Goal: Task Accomplishment & Management: Complete application form

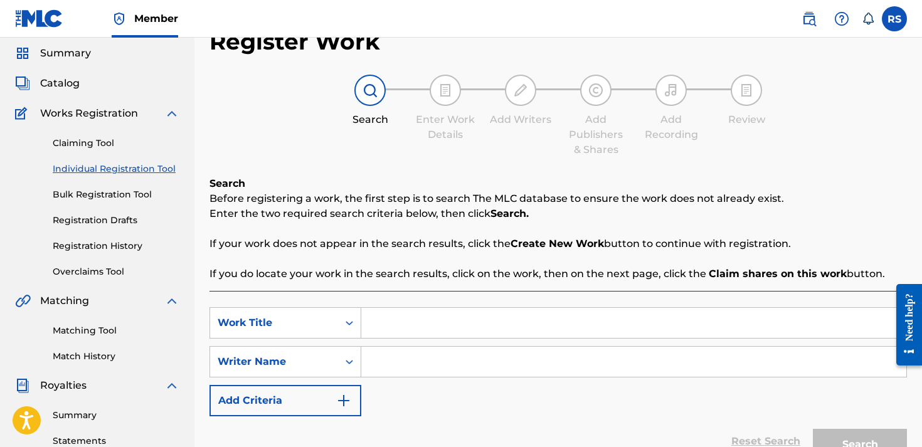
click at [92, 139] on link "Claiming Tool" at bounding box center [116, 143] width 127 height 13
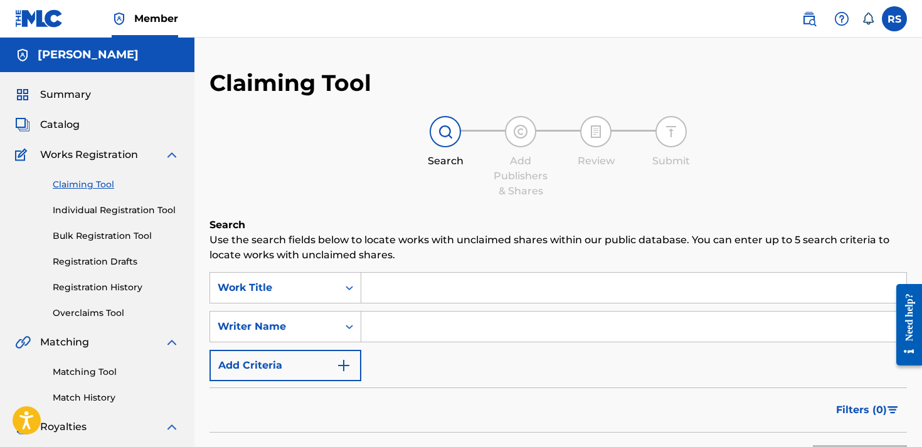
click at [64, 129] on span "Catalog" at bounding box center [60, 124] width 40 height 15
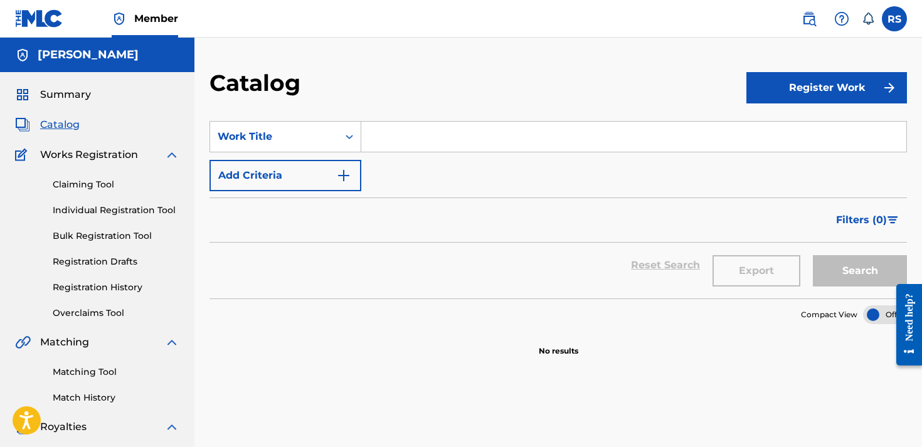
click at [890, 14] on label at bounding box center [894, 18] width 25 height 25
click at [895, 19] on input "RS [PERSON_NAME] [EMAIL_ADDRESS][DOMAIN_NAME] Notification Preferences Profile …" at bounding box center [895, 19] width 0 height 0
click at [672, 104] on div "Catalog" at bounding box center [478, 87] width 537 height 37
click at [897, 24] on label at bounding box center [894, 18] width 25 height 25
click at [895, 19] on input "RS [PERSON_NAME] [EMAIL_ADDRESS][DOMAIN_NAME] Notification Preferences Profile …" at bounding box center [895, 19] width 0 height 0
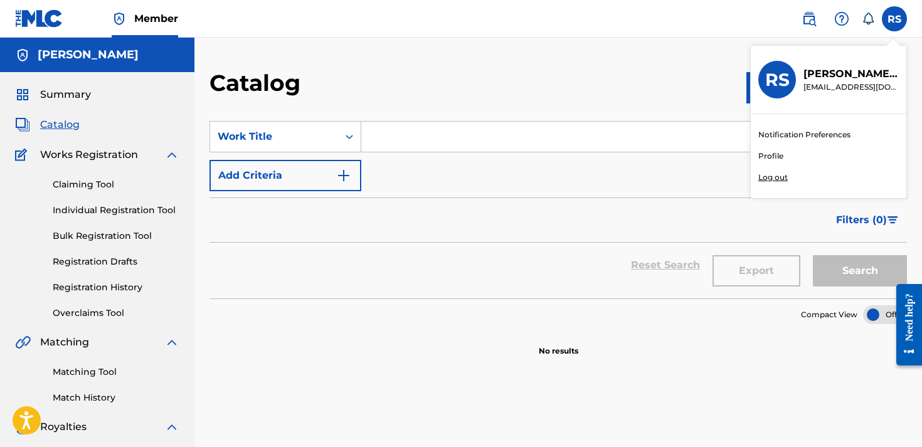
click at [775, 156] on link "Profile" at bounding box center [770, 156] width 25 height 11
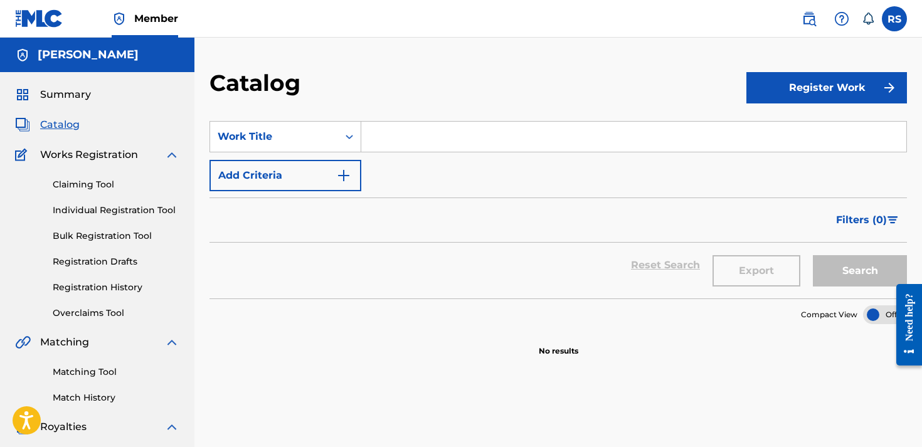
click at [63, 89] on span "Summary" at bounding box center [65, 94] width 51 height 15
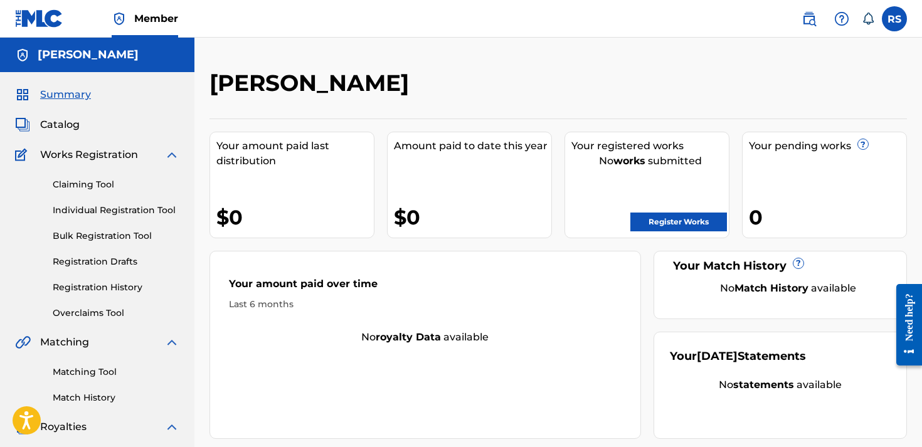
click at [696, 102] on div "[PERSON_NAME]" at bounding box center [478, 87] width 537 height 37
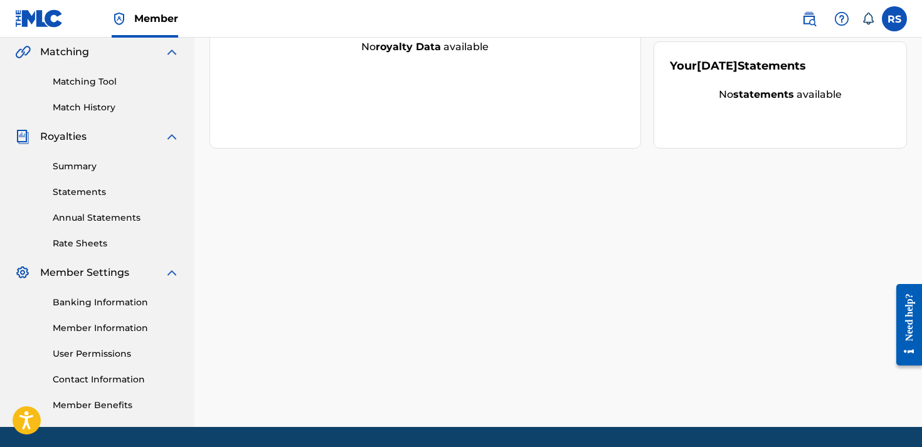
scroll to position [331, 0]
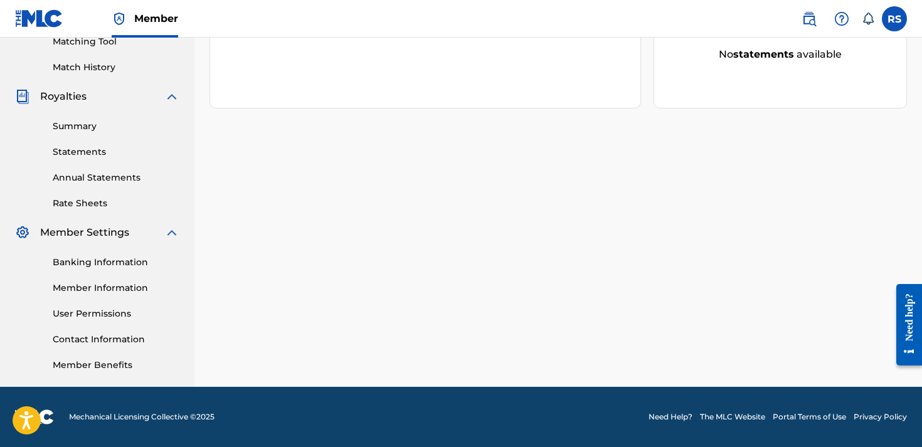
click at [79, 154] on link "Statements" at bounding box center [116, 152] width 127 height 13
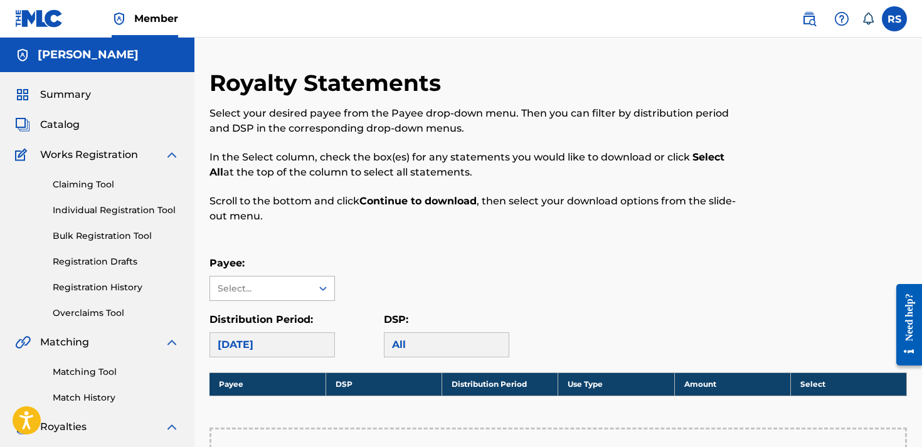
click at [302, 292] on div "Select..." at bounding box center [260, 288] width 85 height 13
click at [306, 297] on div "Select..." at bounding box center [261, 289] width 102 height 24
click at [299, 289] on div "Select..." at bounding box center [260, 288] width 85 height 13
click at [297, 345] on div "[DATE]" at bounding box center [272, 345] width 125 height 25
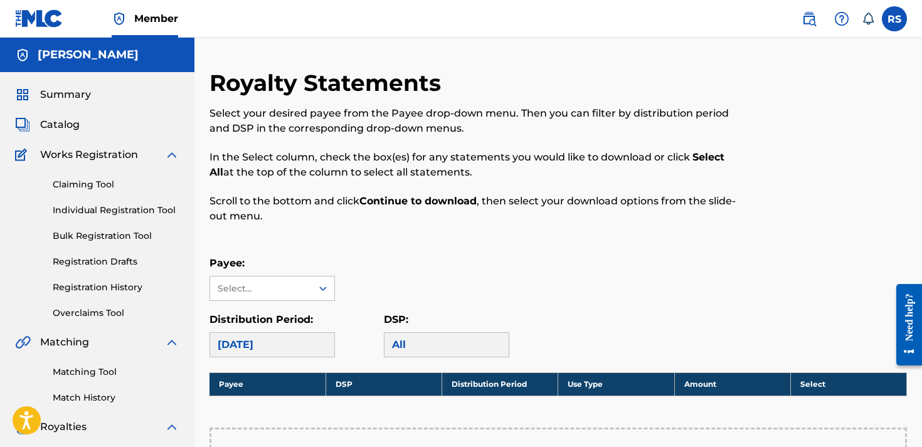
click at [297, 275] on div "Payee: Select..." at bounding box center [272, 278] width 125 height 45
click at [297, 291] on div "Select..." at bounding box center [260, 288] width 85 height 13
click at [294, 312] on div "No options" at bounding box center [272, 313] width 124 height 25
click at [302, 266] on p "Payee:" at bounding box center [272, 263] width 125 height 15
click at [465, 277] on div "Payee: Select..." at bounding box center [559, 278] width 698 height 45
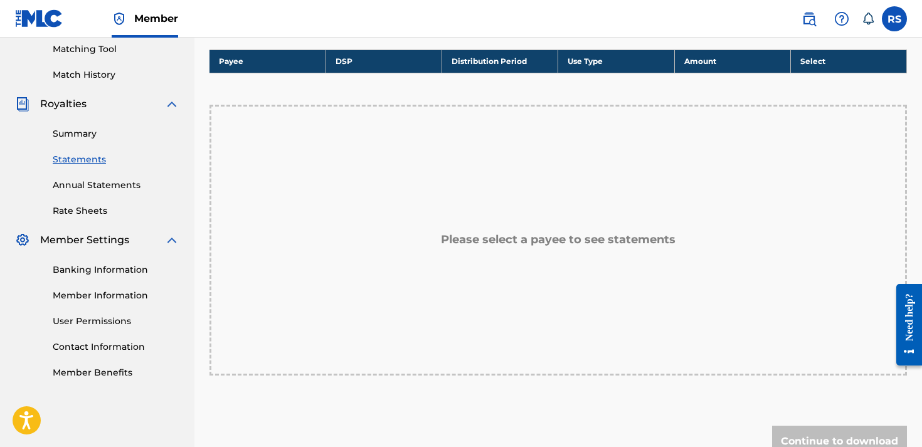
scroll to position [328, 0]
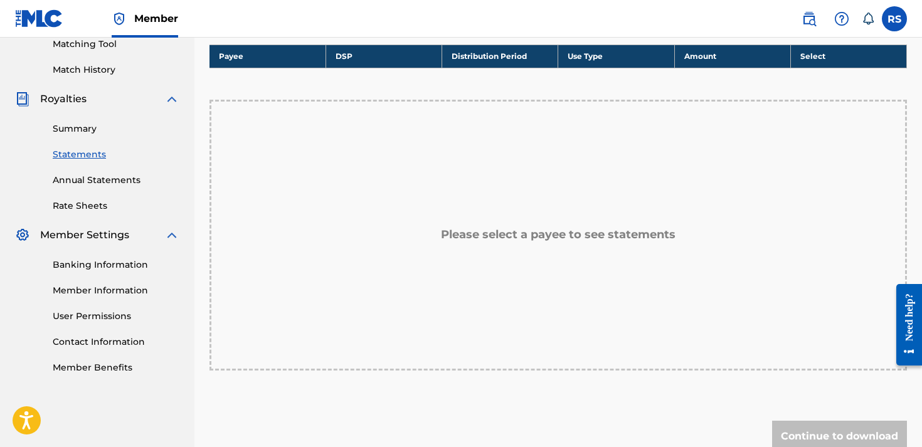
click at [637, 243] on div "Please select a payee to see statements" at bounding box center [559, 235] width 698 height 271
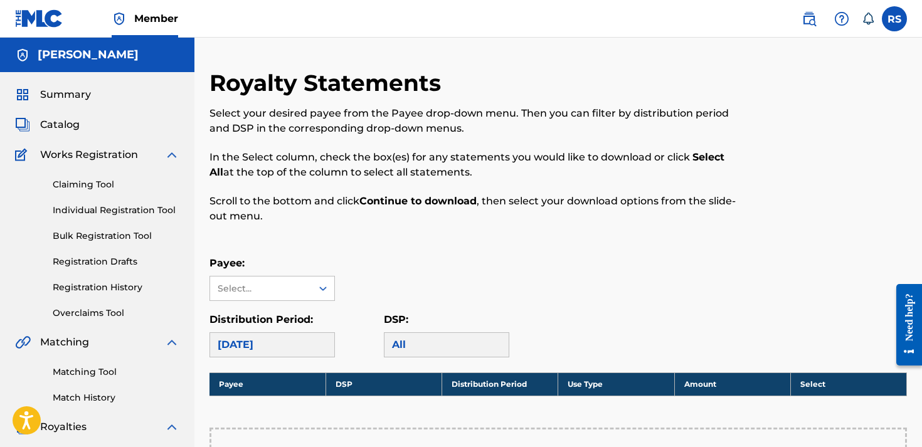
scroll to position [0, 0]
click at [329, 280] on div at bounding box center [323, 288] width 23 height 23
click at [324, 282] on div at bounding box center [323, 288] width 23 height 23
click at [323, 284] on icon at bounding box center [323, 288] width 13 height 13
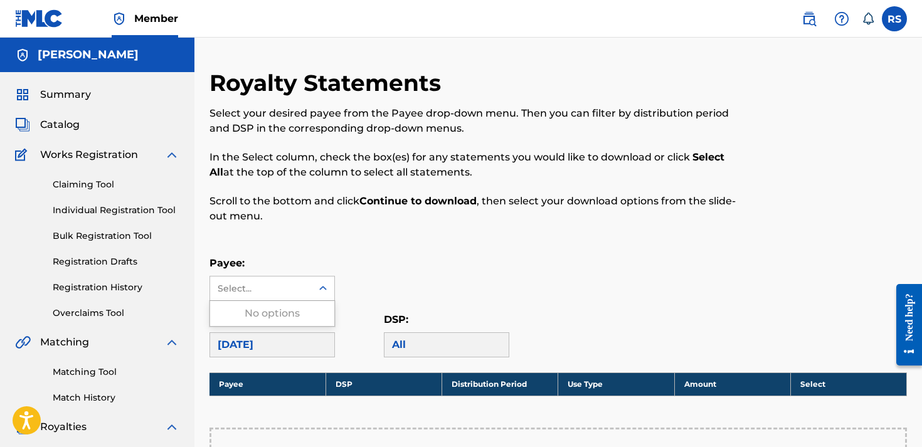
click at [323, 284] on icon at bounding box center [323, 288] width 13 height 13
click at [429, 220] on p "Scroll to the bottom and click Continue to download , then select your download…" at bounding box center [478, 209] width 537 height 30
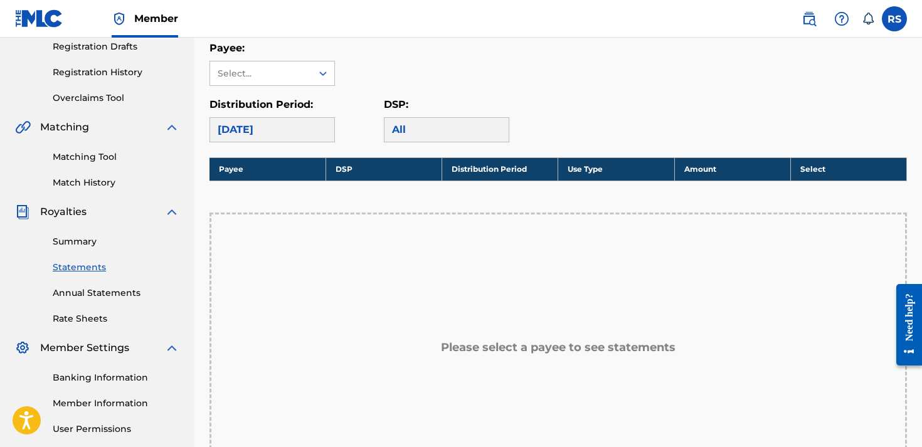
scroll to position [273, 0]
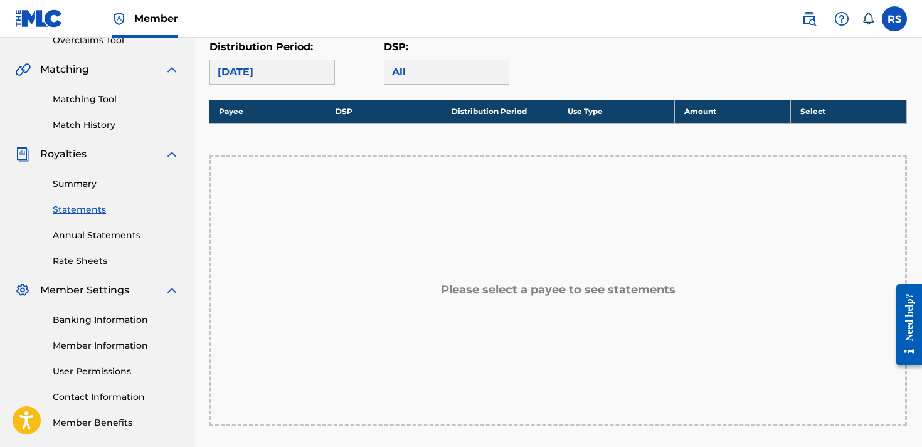
click at [82, 263] on link "Rate Sheets" at bounding box center [116, 261] width 127 height 13
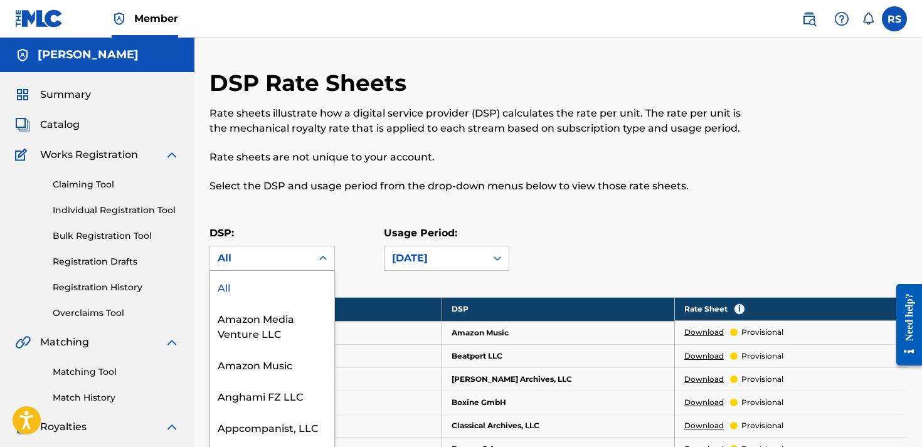
click at [271, 262] on div "All" at bounding box center [261, 259] width 102 height 24
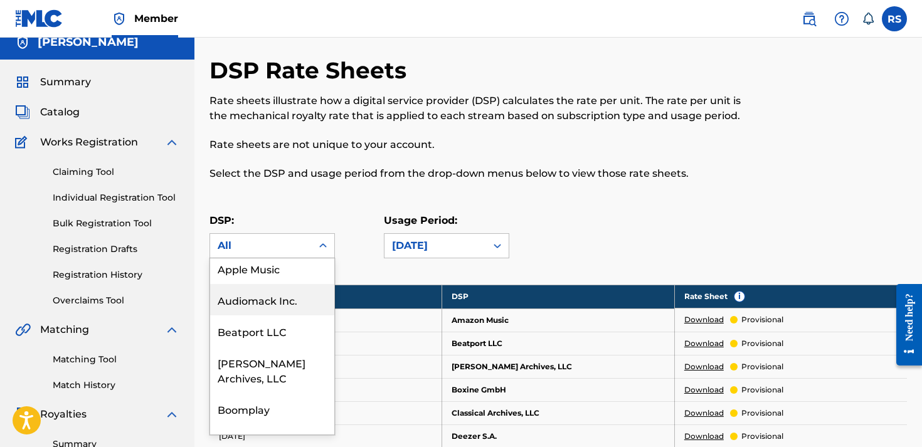
scroll to position [161, 0]
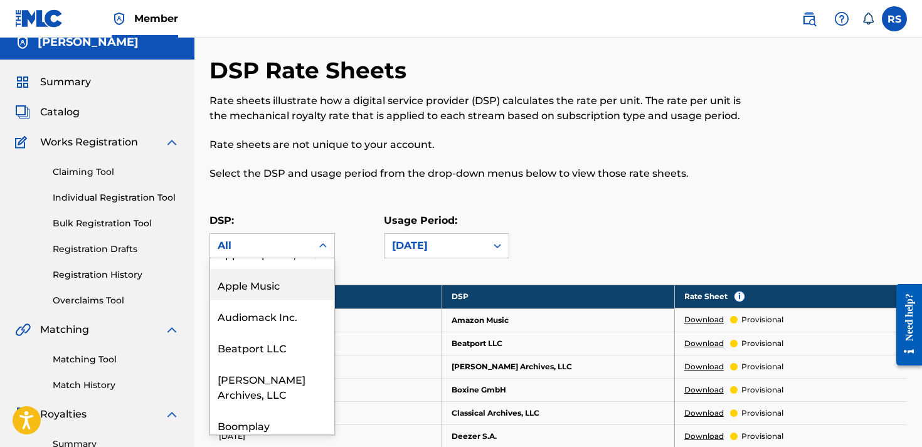
click at [261, 282] on div "Apple Music" at bounding box center [272, 284] width 124 height 31
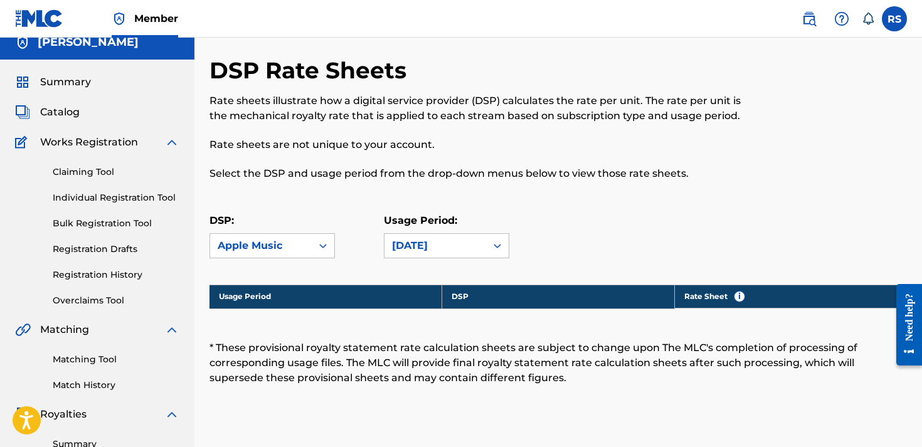
click at [615, 337] on div "Usage Period DSP Rate Sheet i" at bounding box center [559, 313] width 698 height 56
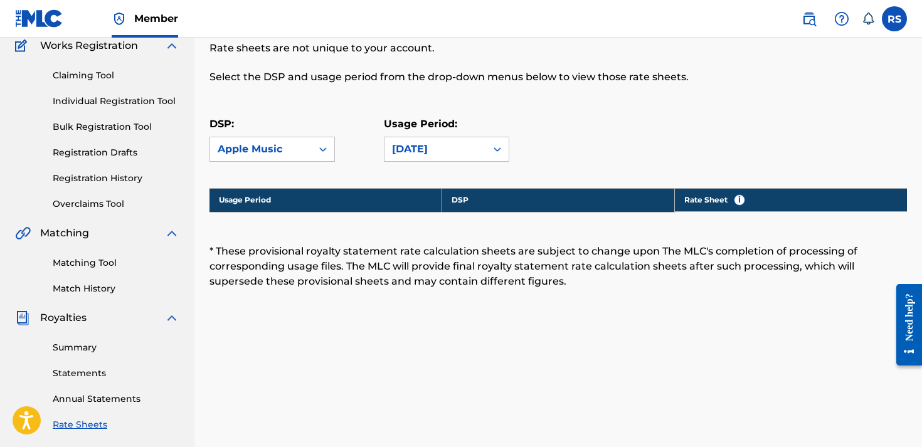
scroll to position [99, 0]
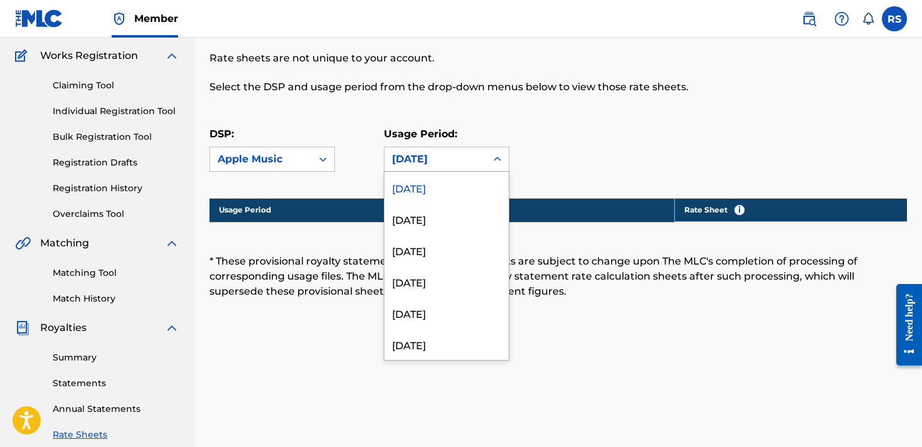
click at [487, 151] on div at bounding box center [497, 159] width 23 height 23
click at [439, 194] on div "[DATE]" at bounding box center [447, 187] width 124 height 31
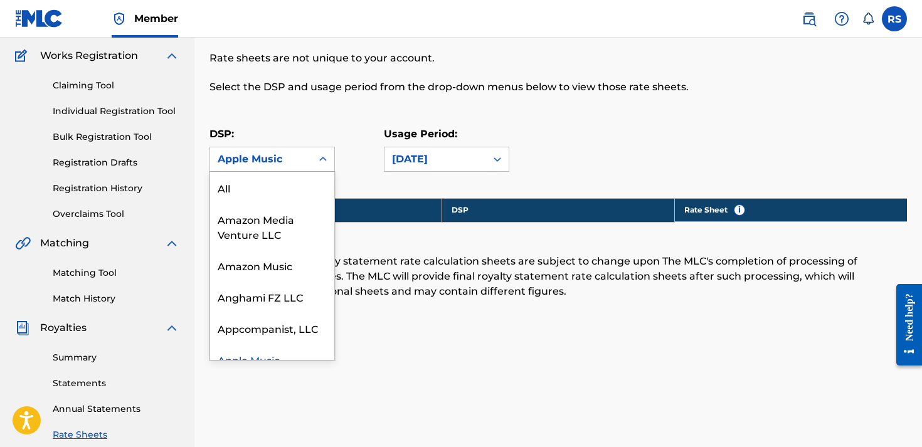
scroll to position [25, 0]
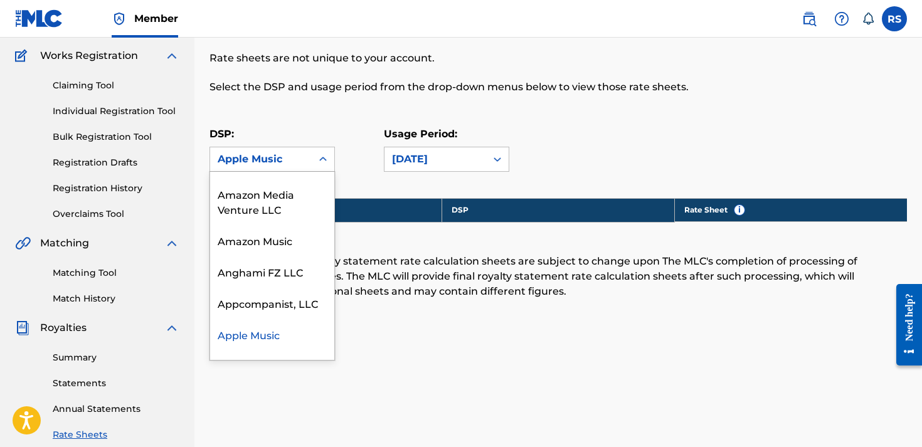
click at [320, 157] on icon at bounding box center [323, 159] width 13 height 13
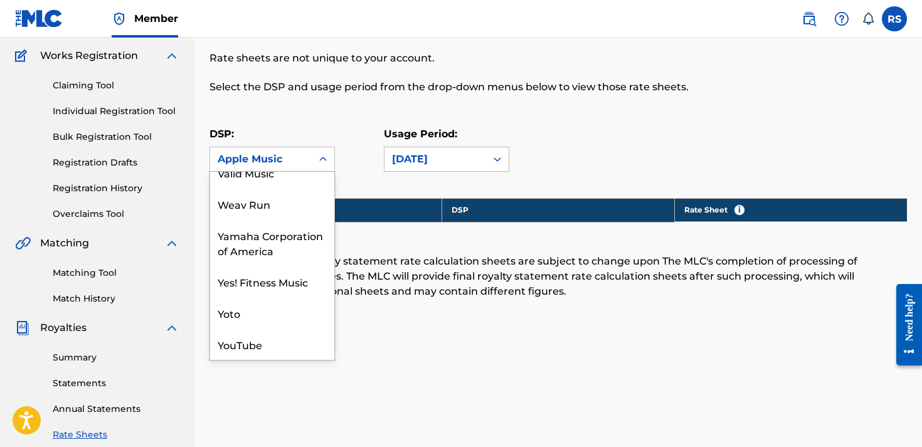
scroll to position [0, 0]
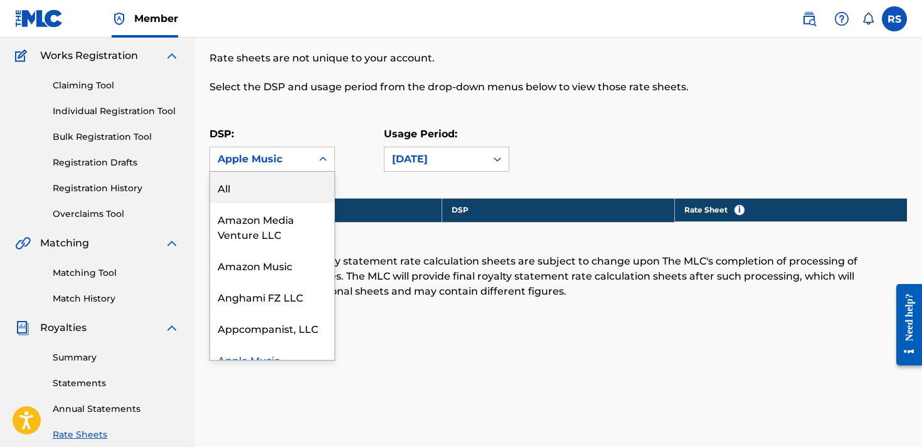
click at [240, 184] on div "All" at bounding box center [272, 187] width 124 height 31
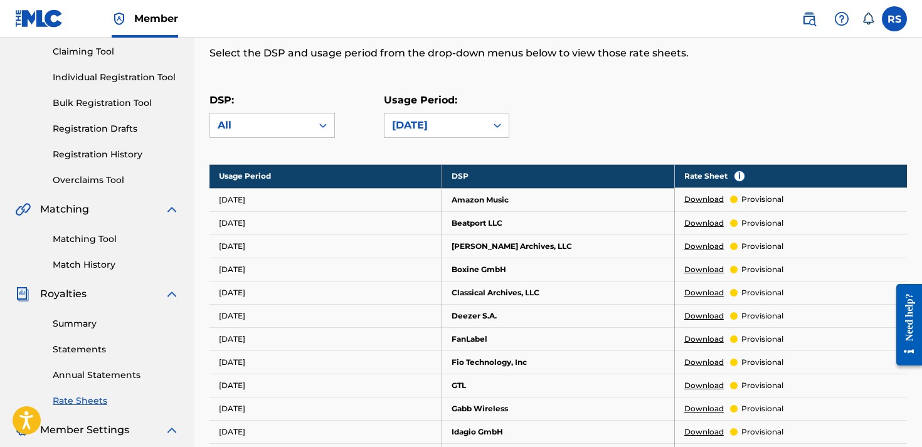
scroll to position [110, 0]
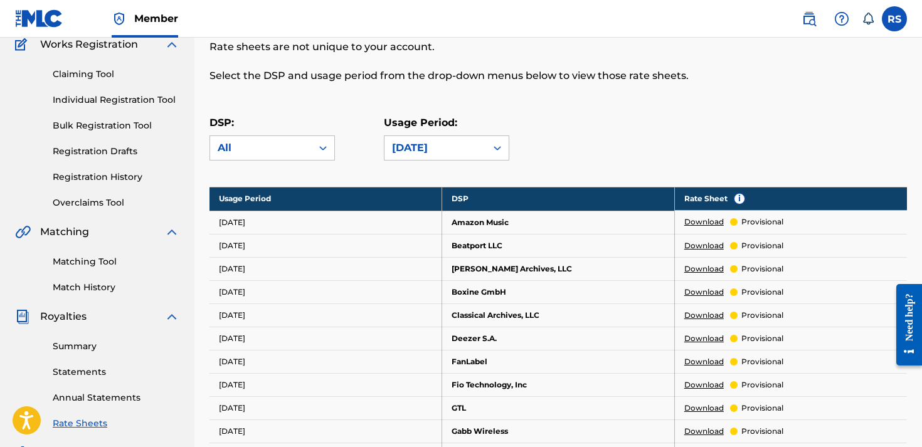
click at [721, 225] on link "Download" at bounding box center [704, 221] width 40 height 11
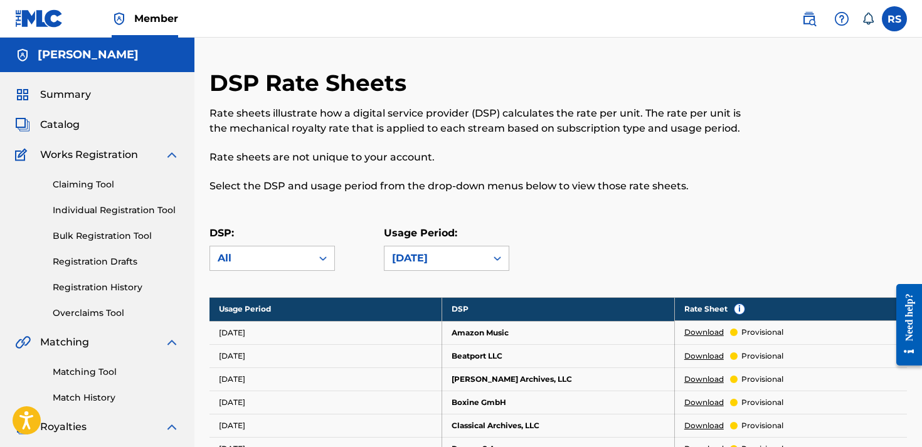
scroll to position [0, 0]
click at [89, 209] on link "Individual Registration Tool" at bounding box center [116, 210] width 127 height 13
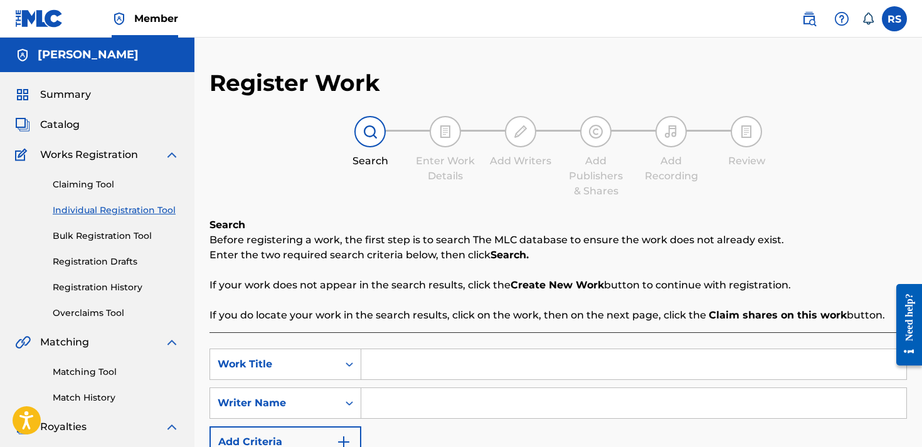
click at [197, 164] on div "Register Work Search Enter Work Details Add Writers Add Publishers & Shares Add…" at bounding box center [558, 393] width 728 height 649
click at [61, 127] on span "Catalog" at bounding box center [60, 124] width 40 height 15
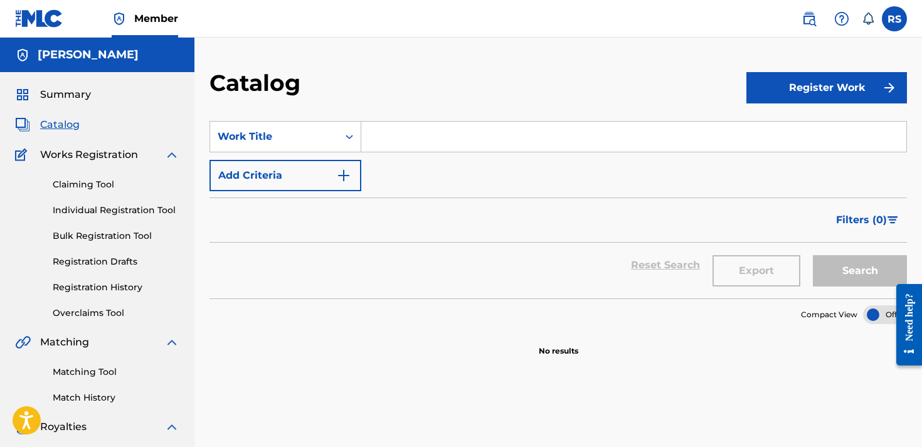
click at [78, 89] on span "Summary" at bounding box center [65, 94] width 51 height 15
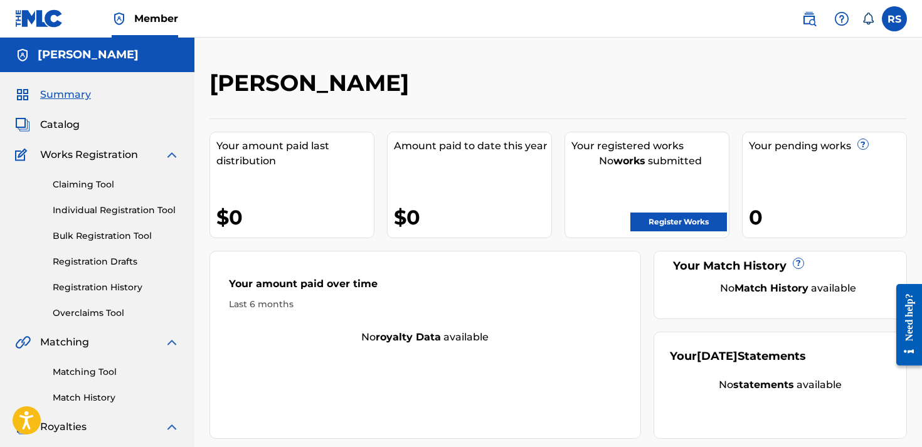
click at [521, 102] on div "[PERSON_NAME]" at bounding box center [478, 87] width 537 height 37
click at [658, 218] on link "Register Works" at bounding box center [679, 222] width 97 height 19
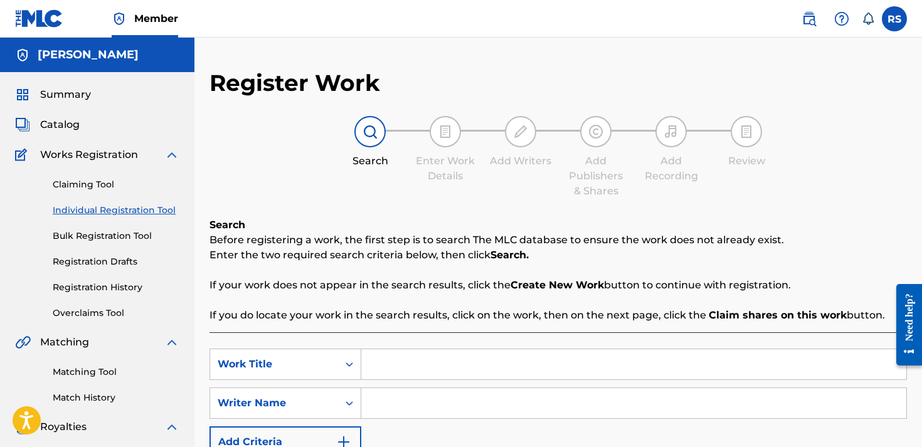
click at [402, 366] on input "Search Form" at bounding box center [633, 364] width 545 height 30
drag, startPoint x: 402, startPoint y: 386, endPoint x: 491, endPoint y: 378, distance: 89.5
click at [491, 378] on input "still dragging" at bounding box center [633, 364] width 545 height 30
click at [454, 366] on input "still dragging" at bounding box center [633, 364] width 545 height 30
type input "still draggin"
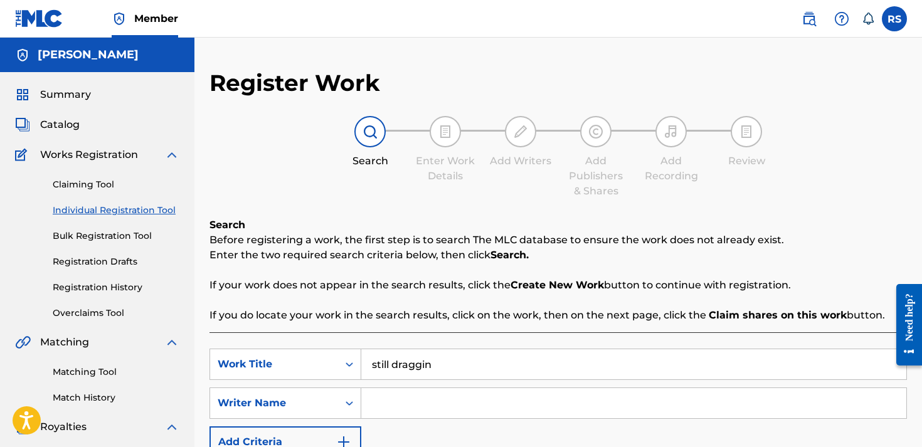
click at [402, 396] on input "Search Form" at bounding box center [633, 403] width 545 height 30
type input "[PERSON_NAME]"
click at [671, 258] on p "Enter the two required search criteria below, then click Search." at bounding box center [559, 255] width 698 height 15
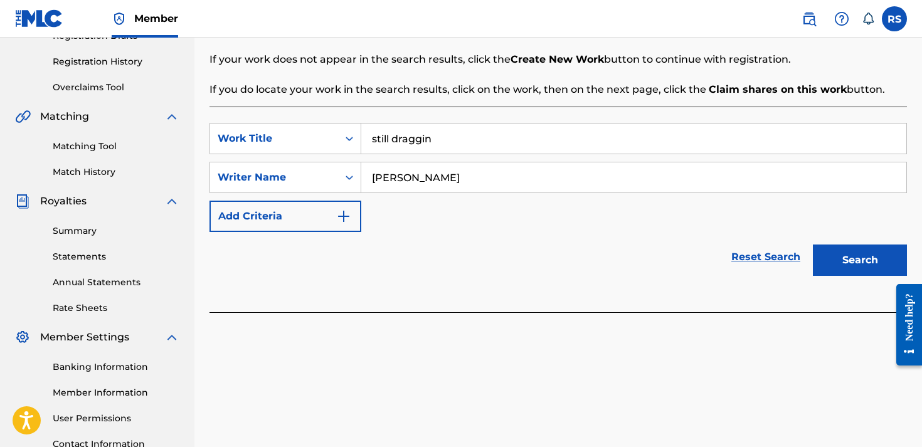
scroll to position [229, 0]
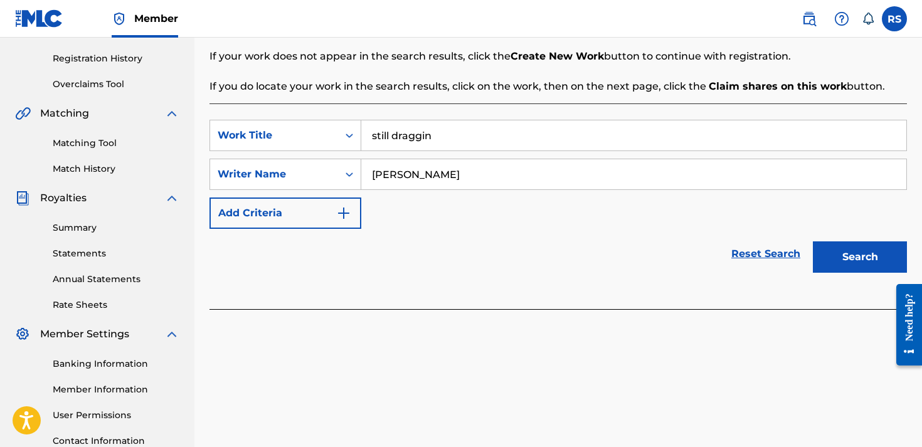
click at [883, 267] on button "Search" at bounding box center [860, 257] width 94 height 31
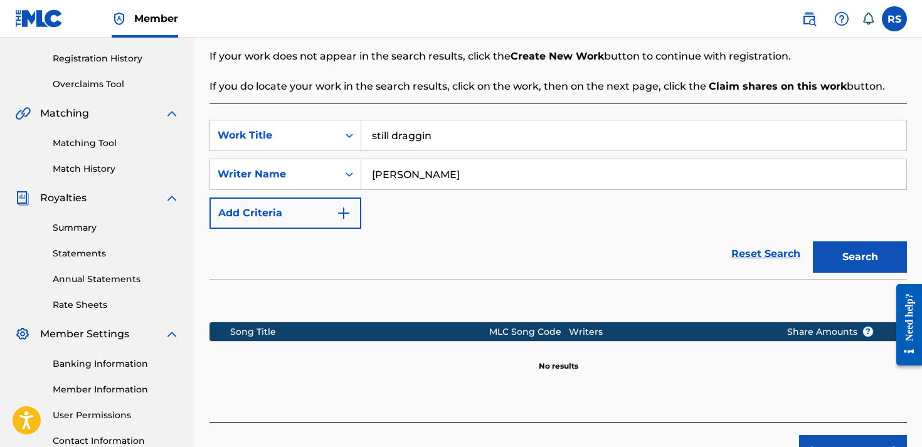
click at [647, 278] on div "Reset Search Search" at bounding box center [559, 254] width 698 height 50
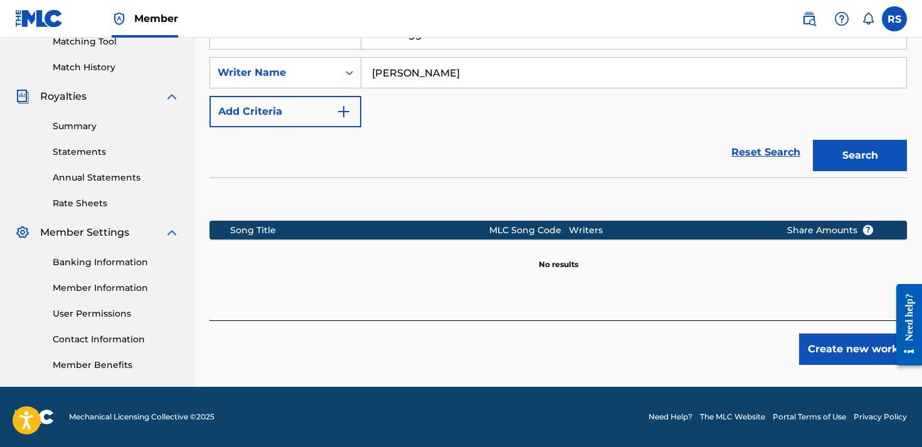
scroll to position [331, 0]
click at [831, 358] on button "Create new work" at bounding box center [853, 349] width 108 height 31
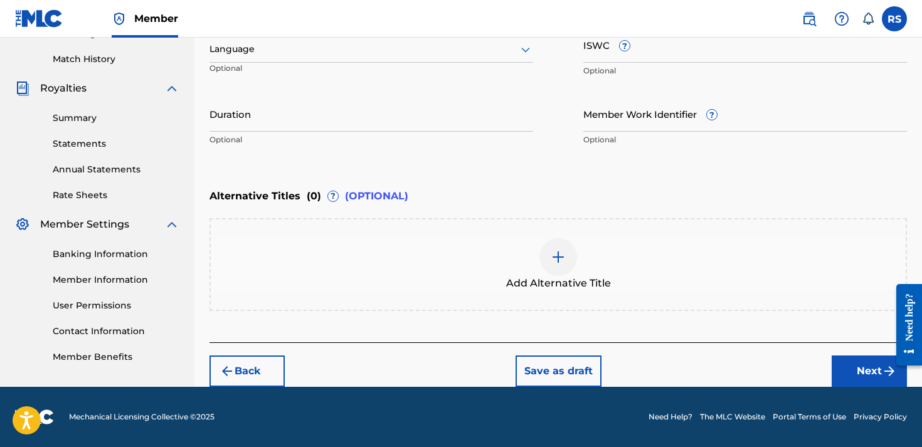
scroll to position [339, 0]
click at [866, 365] on button "Next" at bounding box center [869, 371] width 75 height 31
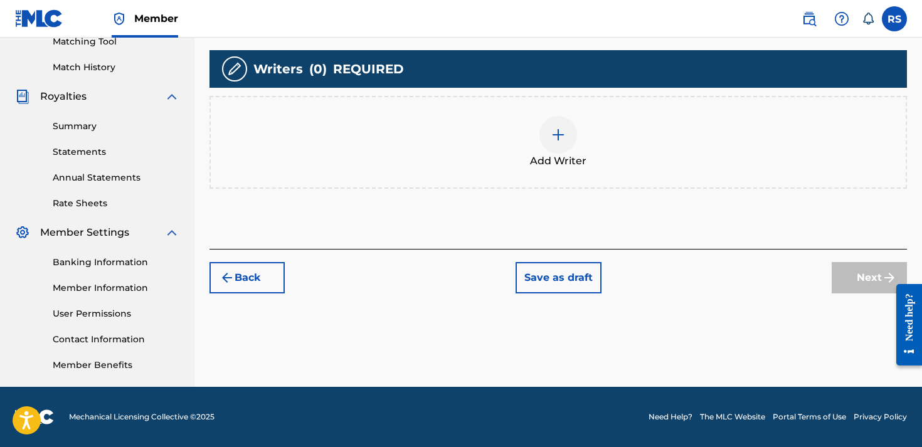
click at [548, 159] on span "Add Writer" at bounding box center [558, 161] width 56 height 15
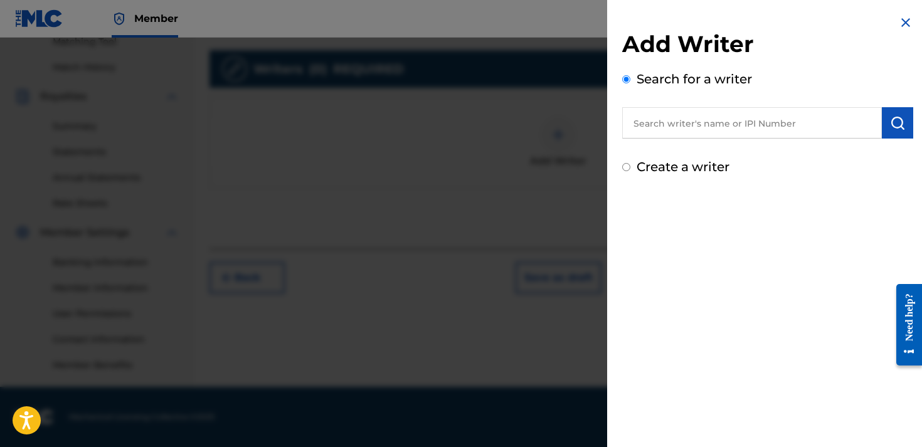
click at [673, 125] on input "text" at bounding box center [752, 122] width 260 height 31
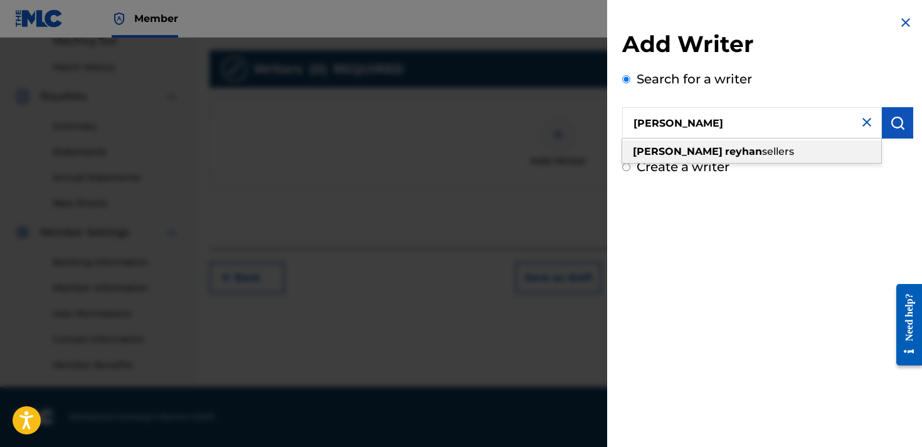
click at [703, 145] on div "[PERSON_NAME]" at bounding box center [751, 152] width 259 height 23
type input "[PERSON_NAME]"
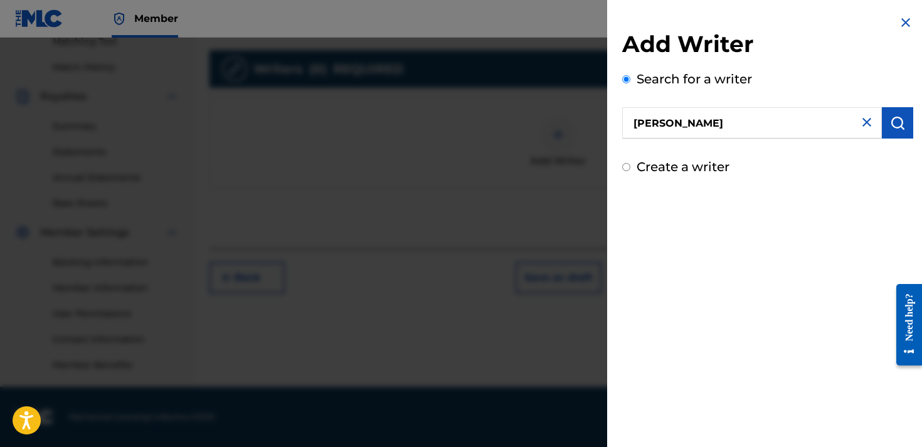
click at [899, 118] on img "submit" at bounding box center [897, 122] width 15 height 15
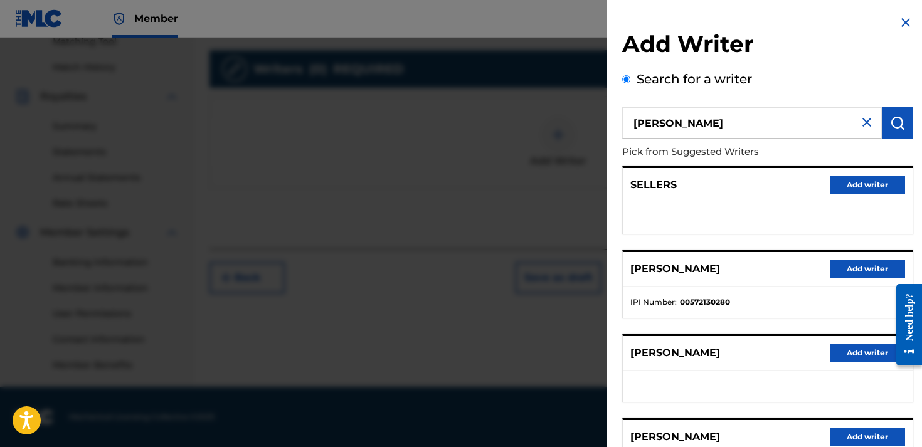
click at [858, 437] on button "Add writer" at bounding box center [867, 437] width 75 height 19
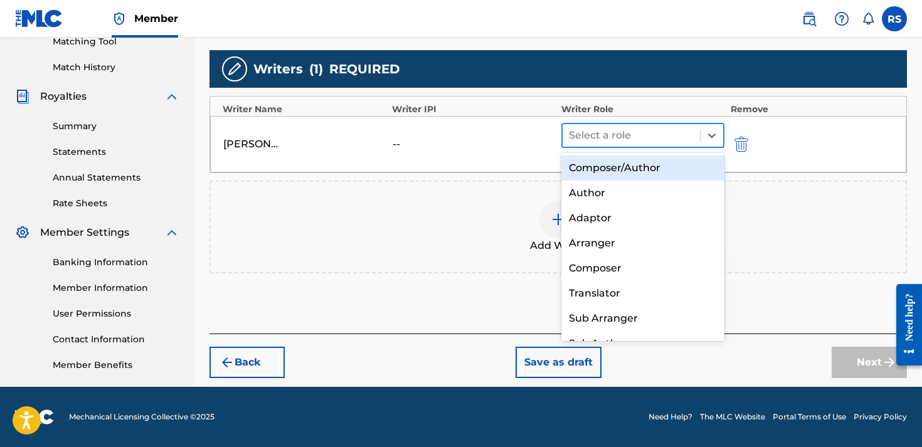
click at [669, 142] on div at bounding box center [631, 136] width 125 height 18
click at [625, 178] on div "Composer/Author" at bounding box center [642, 168] width 163 height 25
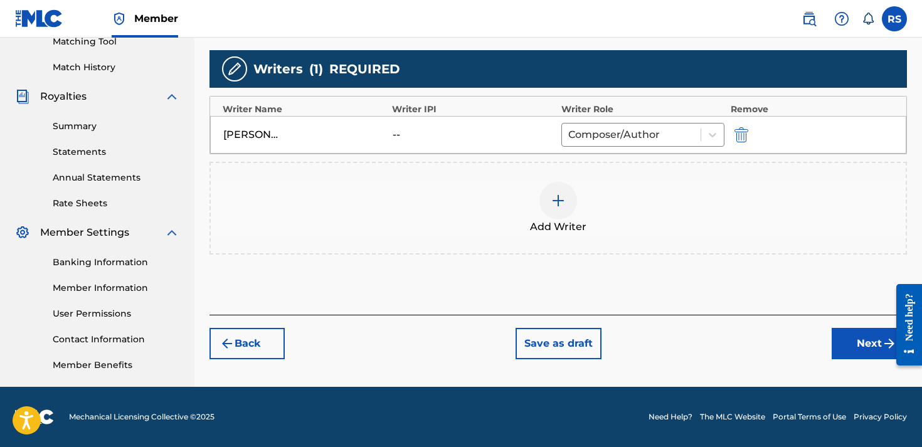
click at [869, 346] on button "Next" at bounding box center [869, 343] width 75 height 31
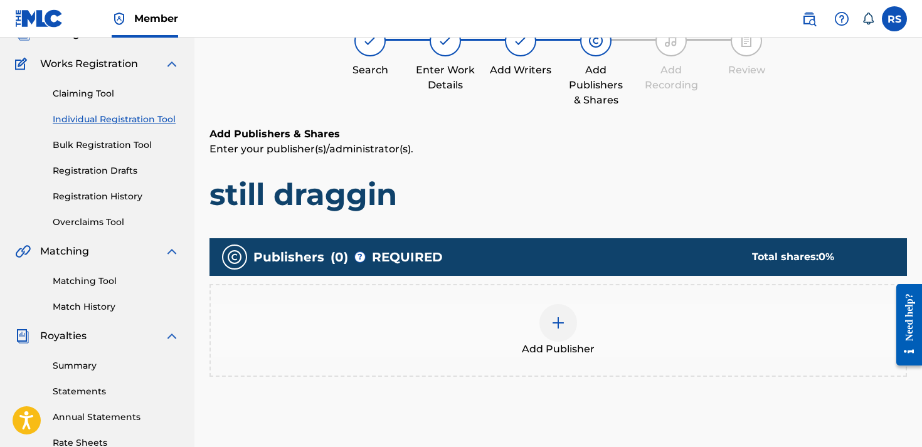
scroll to position [56, 0]
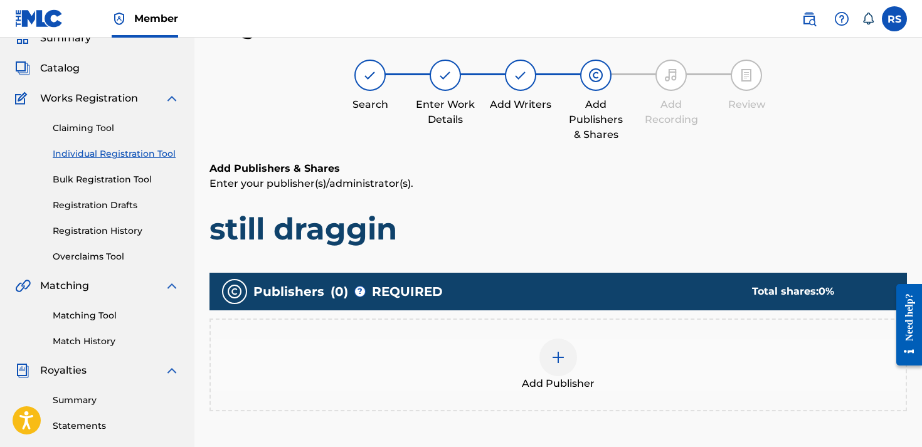
click at [565, 375] on div at bounding box center [559, 358] width 38 height 38
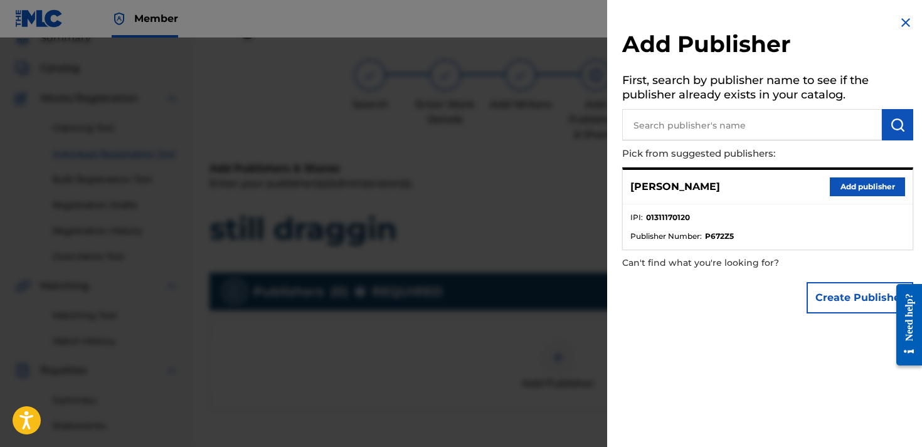
click at [859, 184] on button "Add publisher" at bounding box center [867, 187] width 75 height 19
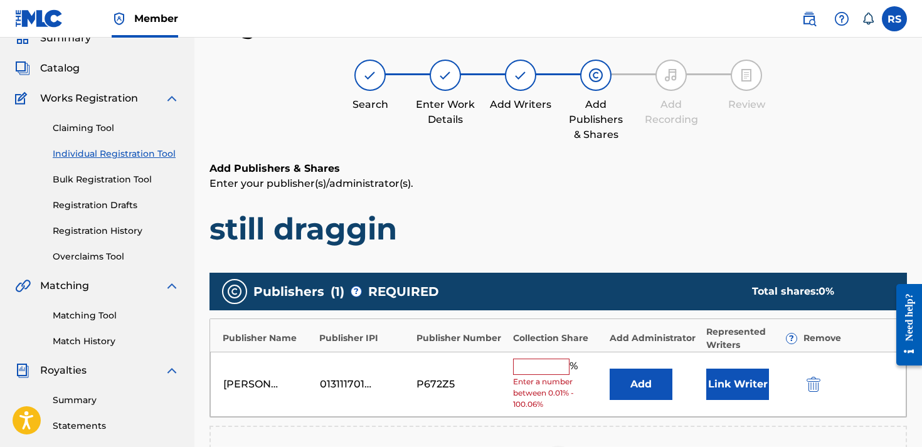
click at [534, 363] on input "text" at bounding box center [541, 367] width 56 height 16
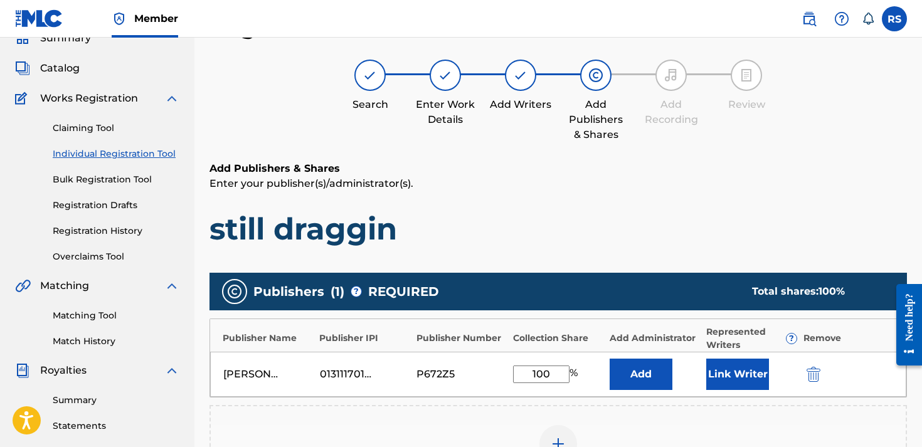
type input "100"
click at [652, 380] on button "Add" at bounding box center [641, 374] width 63 height 31
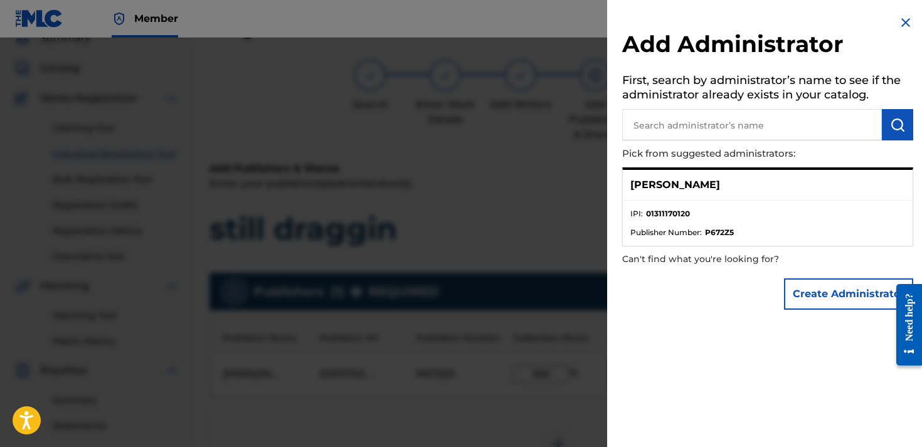
click at [705, 202] on ul "IPI : 01311170120 Publisher Number : P672Z5" at bounding box center [768, 223] width 290 height 45
click at [661, 191] on div "[PERSON_NAME]" at bounding box center [768, 185] width 290 height 31
click at [765, 176] on div "[PERSON_NAME]" at bounding box center [768, 185] width 290 height 31
click at [834, 26] on div "Add Administrator First, search by administrator’s name to see if the administr…" at bounding box center [767, 165] width 321 height 331
click at [701, 194] on div "[PERSON_NAME]" at bounding box center [768, 185] width 290 height 31
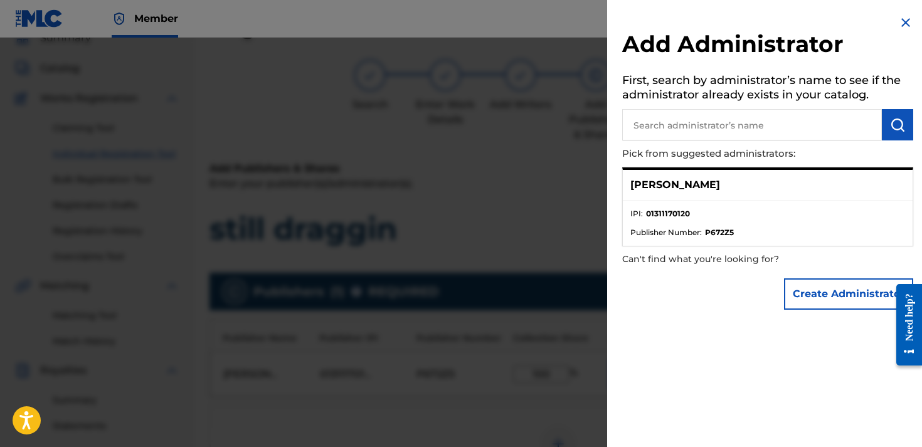
click at [676, 187] on p "[PERSON_NAME]" at bounding box center [676, 185] width 90 height 15
click at [689, 228] on span "Publisher Number :" at bounding box center [667, 232] width 72 height 11
click at [676, 194] on div "[PERSON_NAME]" at bounding box center [768, 185] width 290 height 31
click at [672, 189] on p "[PERSON_NAME]" at bounding box center [676, 185] width 90 height 15
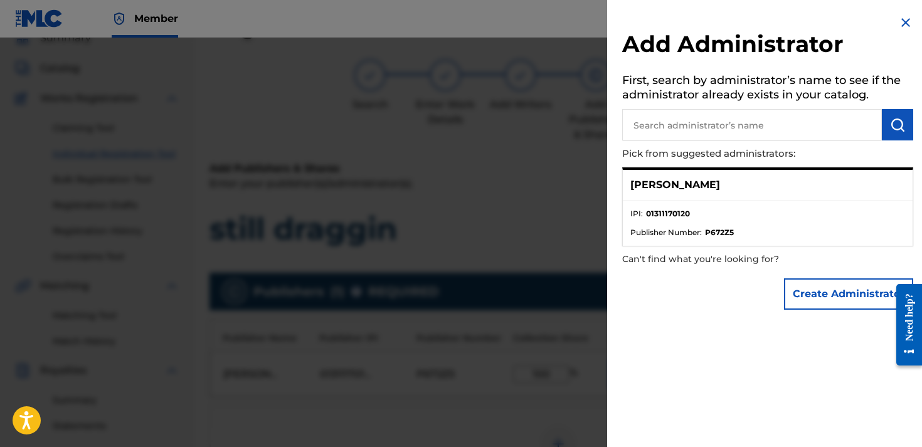
click at [750, 122] on input "text" at bounding box center [752, 124] width 260 height 31
type input "r"
click at [693, 185] on p "[PERSON_NAME]" at bounding box center [676, 185] width 90 height 15
click at [903, 20] on img at bounding box center [905, 22] width 15 height 15
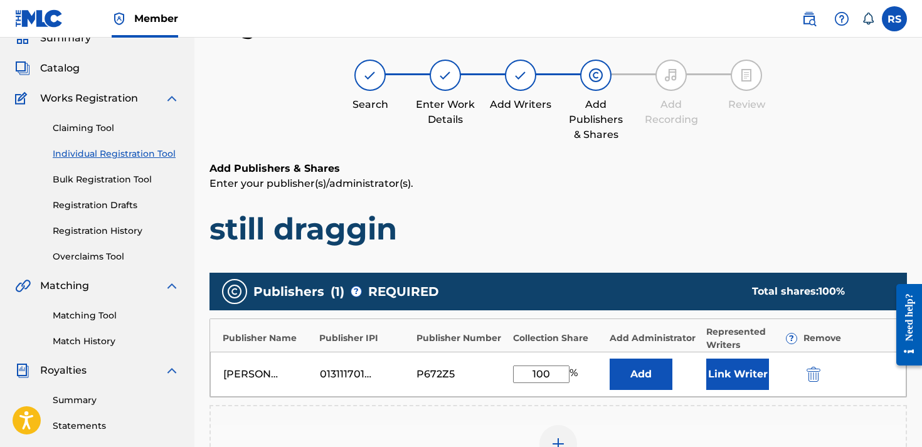
click at [655, 380] on button "Add" at bounding box center [641, 374] width 63 height 31
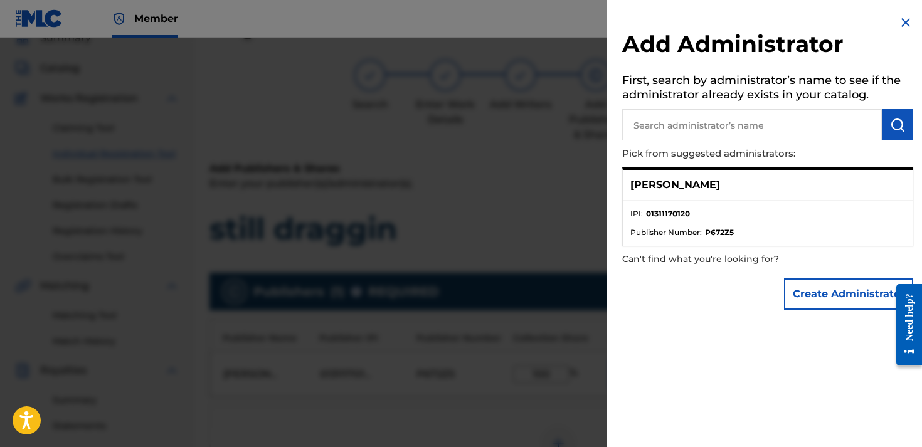
click at [692, 187] on p "[PERSON_NAME]" at bounding box center [676, 185] width 90 height 15
click at [669, 235] on span "Publisher Number :" at bounding box center [667, 232] width 72 height 11
click at [666, 232] on span "Publisher Number :" at bounding box center [667, 232] width 72 height 11
click at [673, 228] on span "Publisher Number :" at bounding box center [667, 232] width 72 height 11
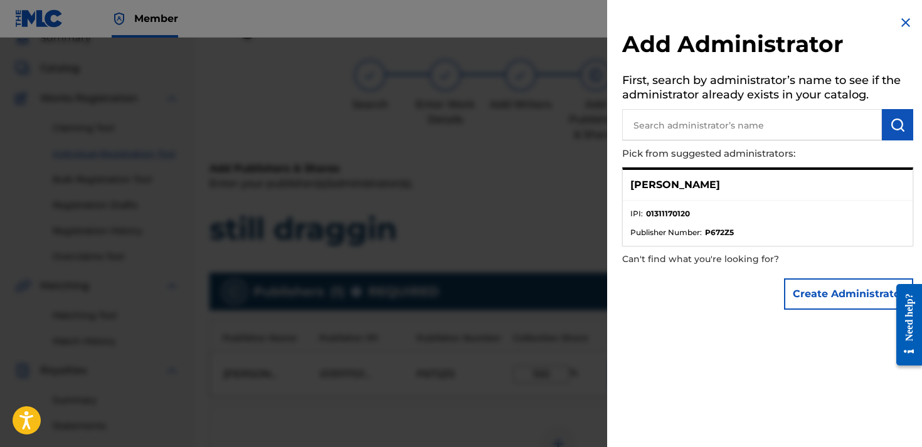
click at [807, 296] on button "Create Administrator" at bounding box center [848, 294] width 129 height 31
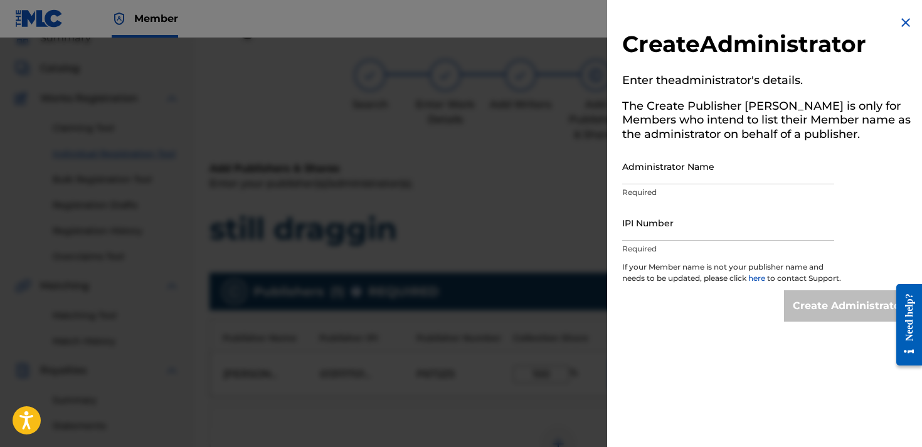
click at [740, 175] on input "Administrator Name" at bounding box center [728, 167] width 212 height 36
type input "[PERSON_NAME]"
click at [705, 225] on input "IPI Number" at bounding box center [728, 223] width 212 height 36
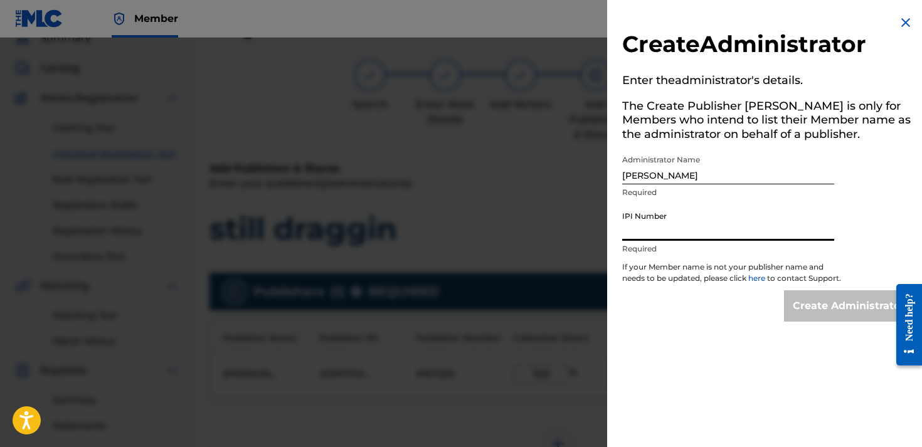
click at [654, 223] on input "IPI Number" at bounding box center [728, 223] width 212 height 36
paste input "01311170120"
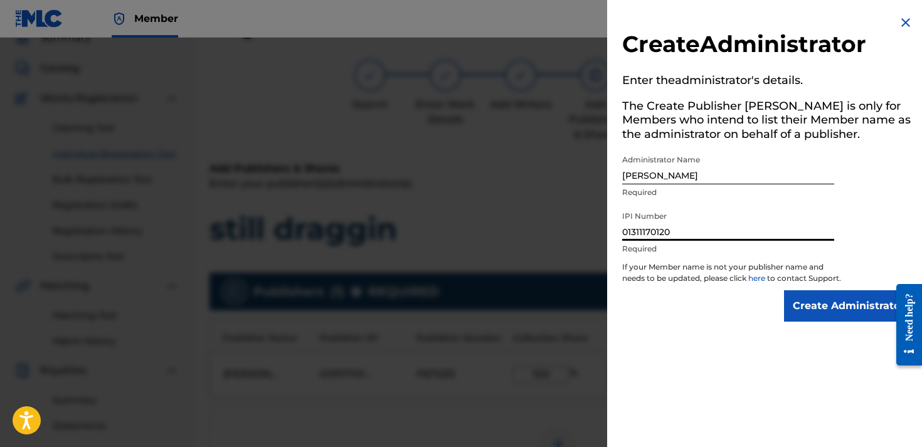
type input "01311170120"
click at [813, 320] on input "Create Administrator" at bounding box center [848, 305] width 129 height 31
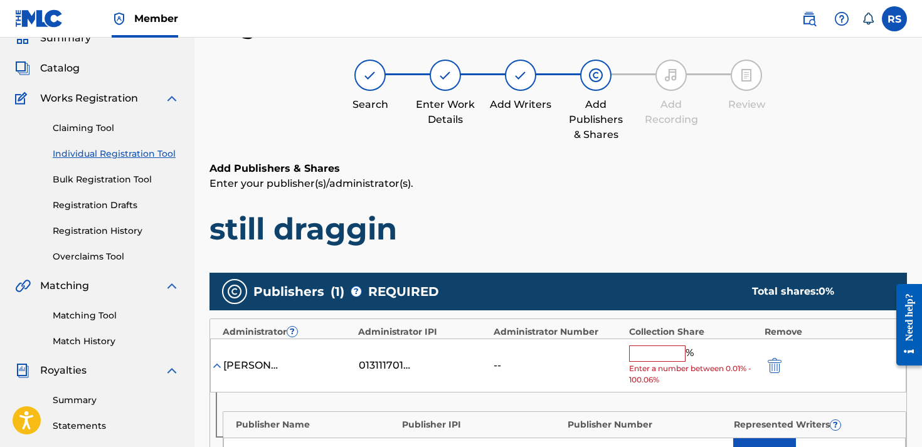
click at [641, 356] on input "text" at bounding box center [657, 354] width 56 height 16
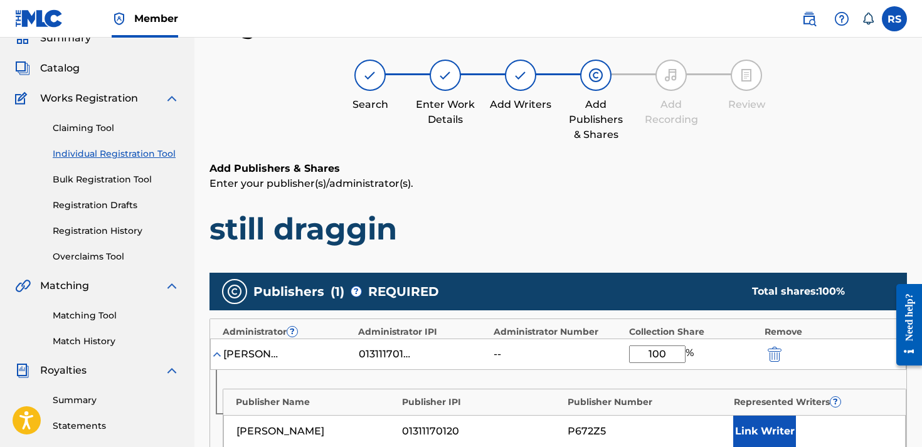
type input "100"
click at [744, 225] on h1 "still draggin" at bounding box center [559, 229] width 698 height 38
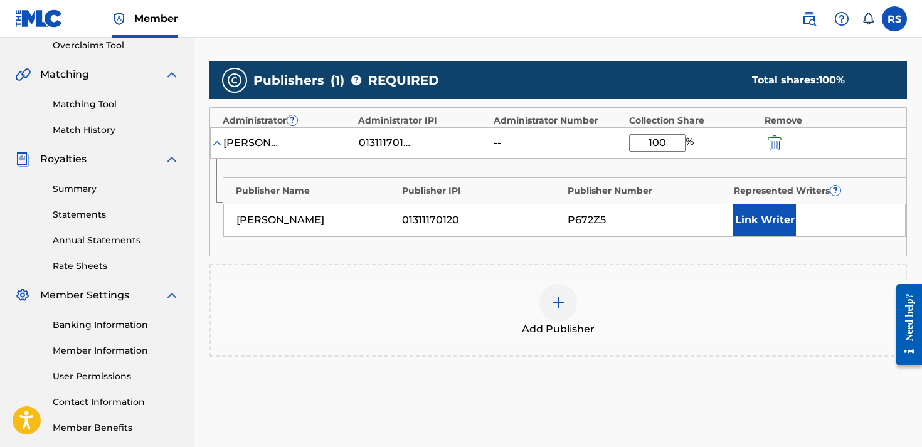
scroll to position [278, 0]
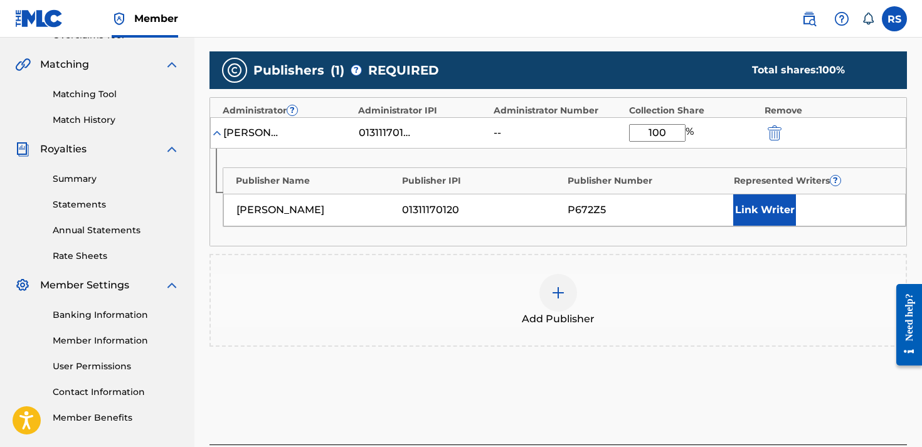
click at [766, 215] on button "Link Writer" at bounding box center [764, 209] width 63 height 31
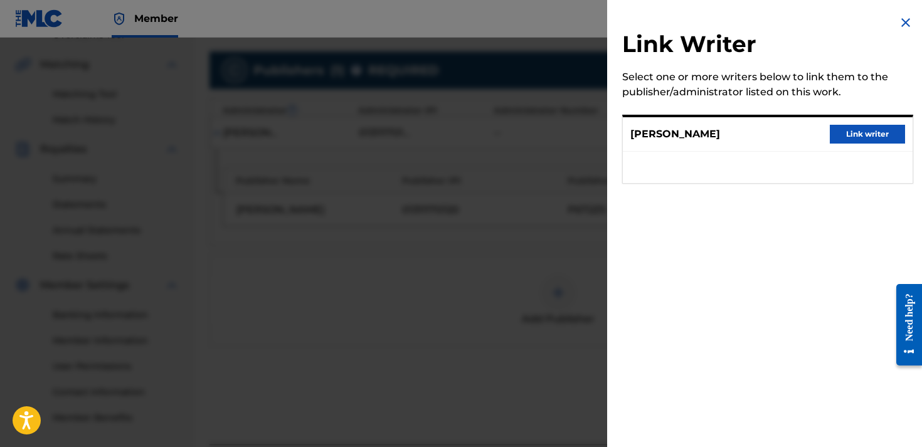
click at [870, 137] on button "Link writer" at bounding box center [867, 134] width 75 height 19
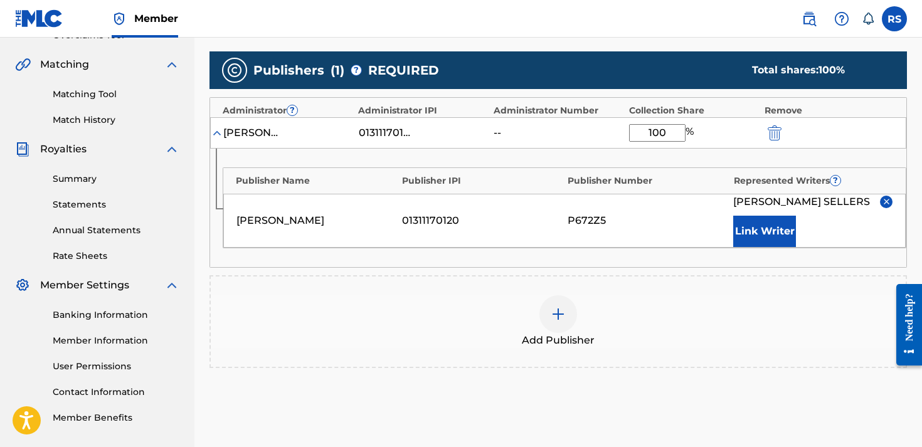
click at [686, 267] on div "Publisher Name Publisher IPI Publisher Number Represented Writers ? [PERSON_NAM…" at bounding box center [558, 208] width 696 height 119
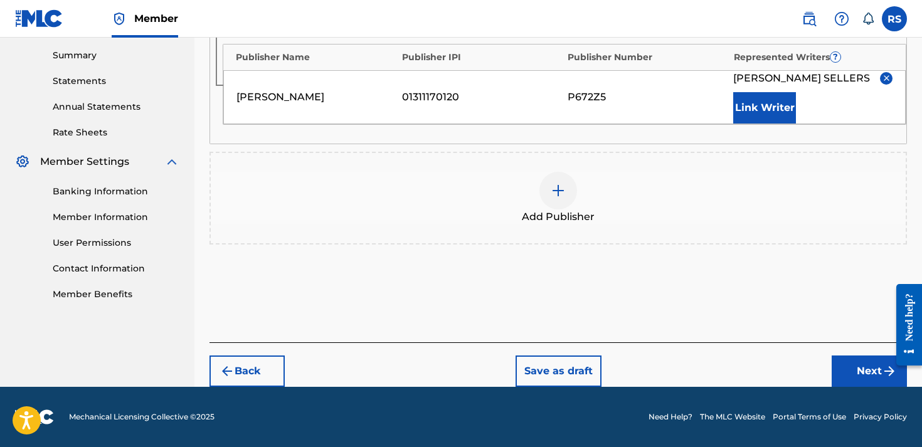
scroll to position [414, 0]
click at [845, 368] on button "Next" at bounding box center [869, 371] width 75 height 31
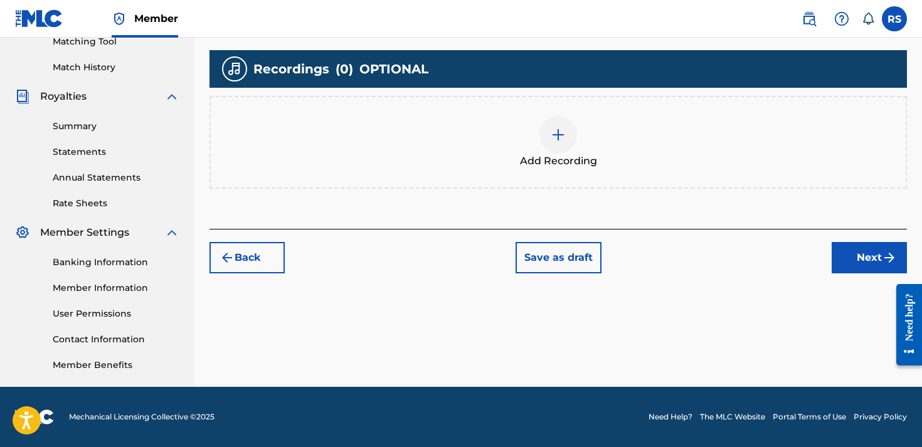
click at [583, 124] on div "Add Recording" at bounding box center [558, 142] width 695 height 53
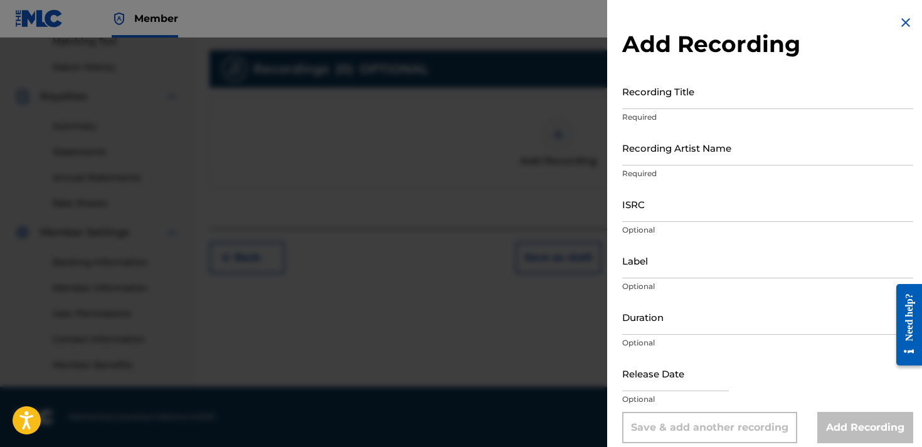
click at [695, 91] on input "Recording Title" at bounding box center [767, 91] width 291 height 36
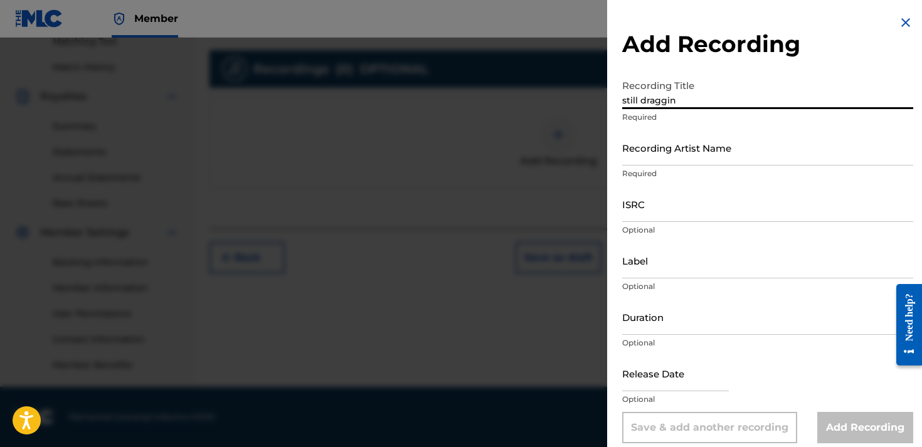
type input "still draggin"
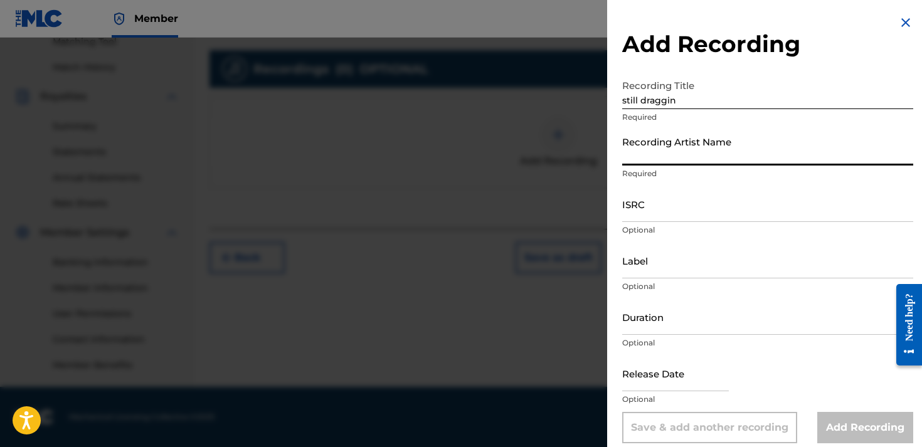
click at [683, 152] on input "Recording Artist Name" at bounding box center [767, 148] width 291 height 36
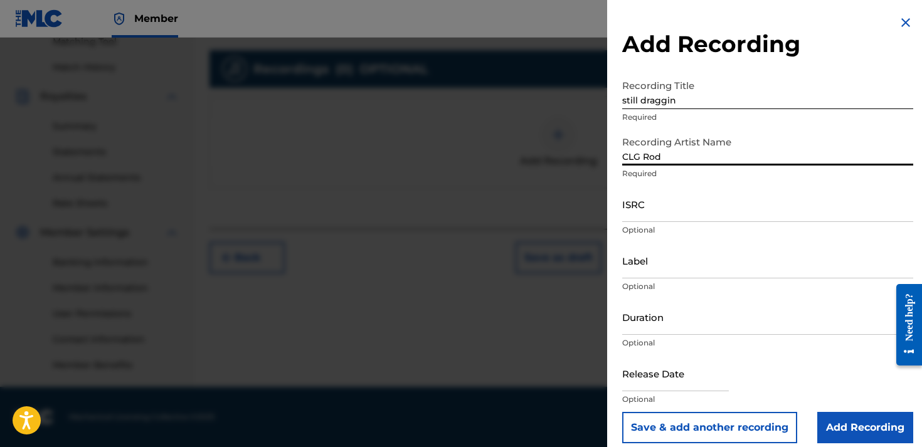
type input "CLG Rod"
click at [861, 428] on input "Add Recording" at bounding box center [865, 427] width 96 height 31
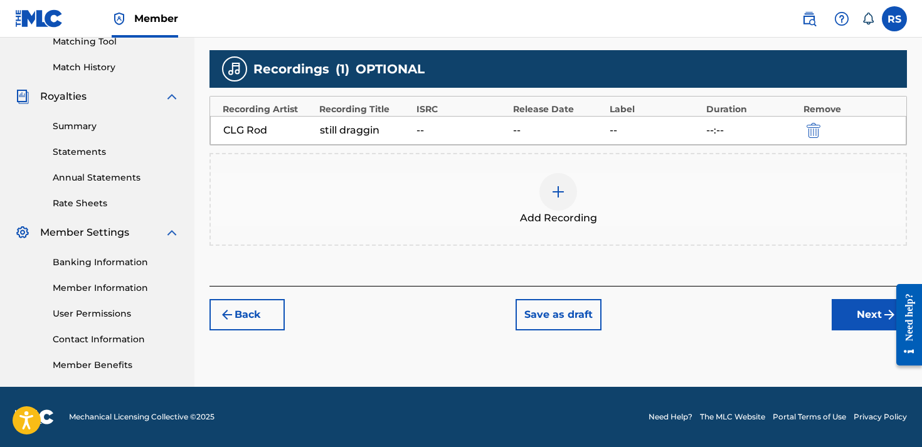
click at [857, 322] on button "Next" at bounding box center [869, 314] width 75 height 31
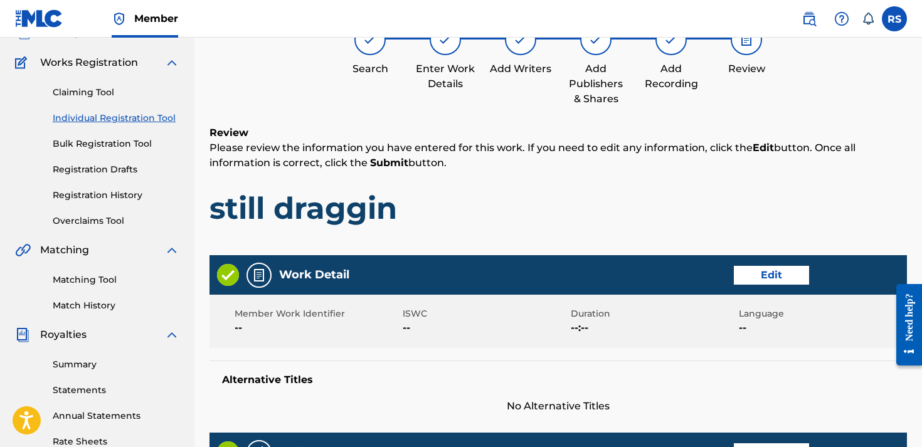
scroll to position [56, 0]
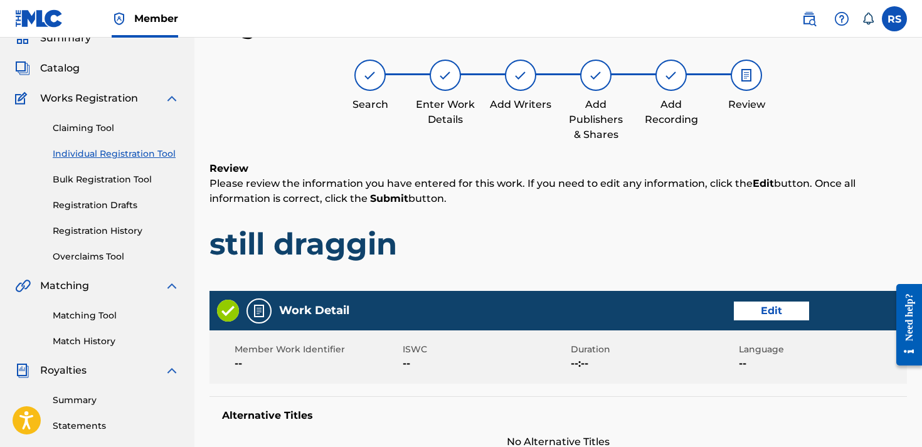
click at [627, 252] on h1 "still draggin" at bounding box center [559, 244] width 698 height 38
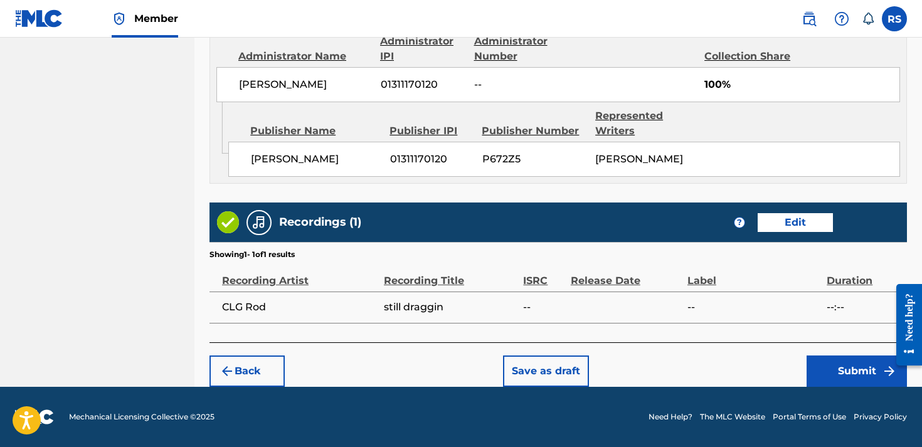
scroll to position [711, 0]
click at [854, 377] on button "Submit" at bounding box center [857, 371] width 100 height 31
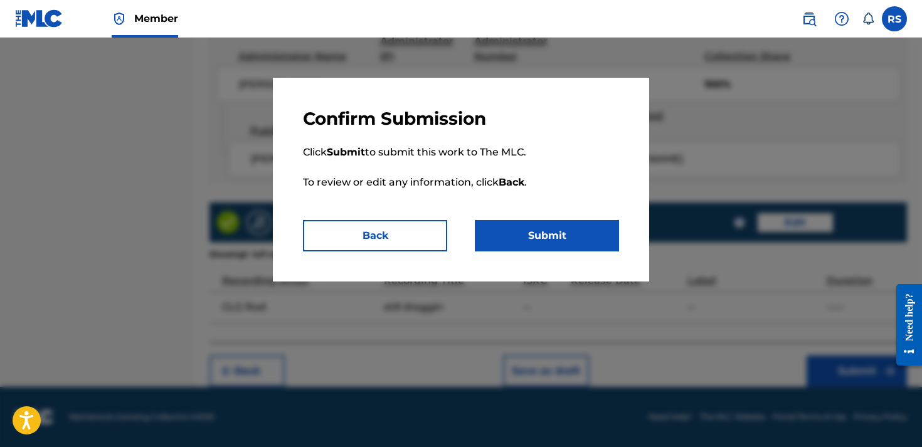
click at [565, 241] on button "Submit" at bounding box center [547, 235] width 144 height 31
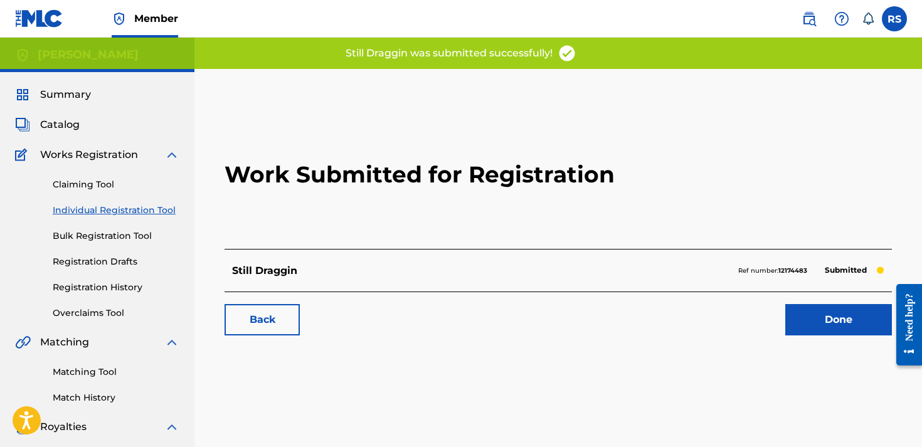
click at [824, 319] on link "Done" at bounding box center [838, 319] width 107 height 31
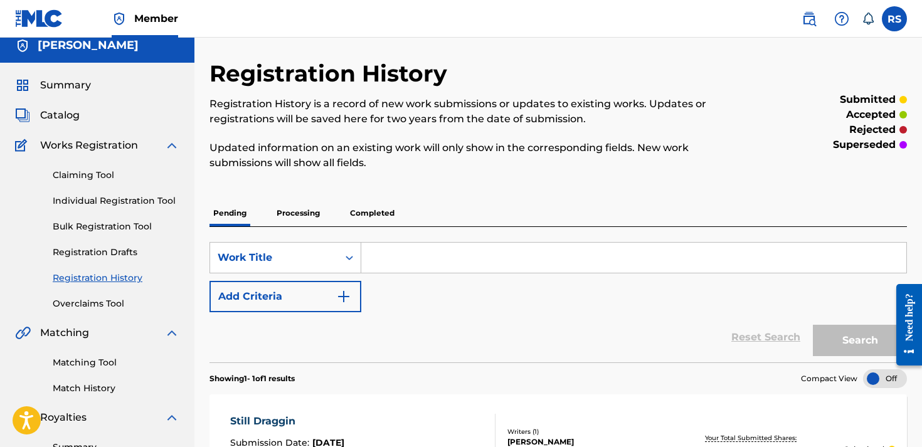
scroll to position [8, 0]
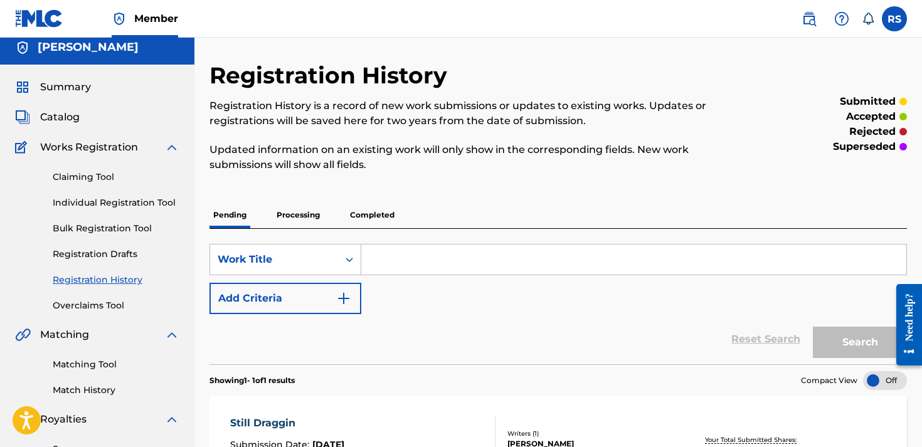
click at [669, 90] on div "Registration History Registration History is a record of new work submissions o…" at bounding box center [478, 123] width 537 height 125
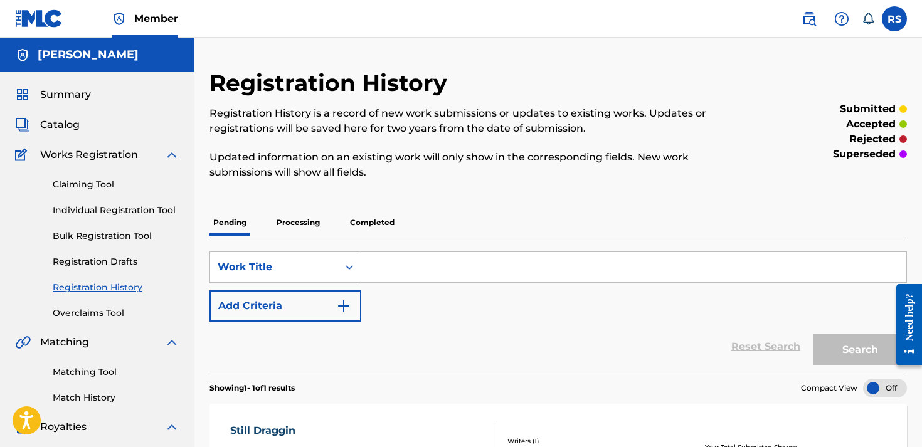
scroll to position [0, 0]
click at [53, 100] on span "Summary" at bounding box center [65, 94] width 51 height 15
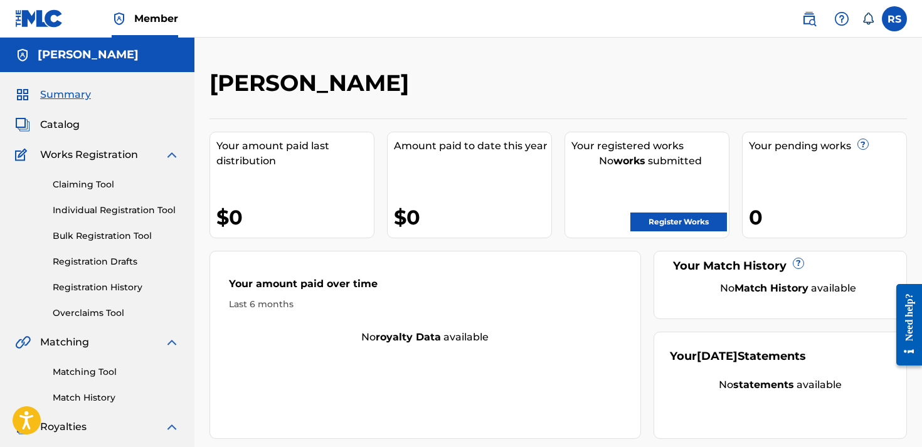
click at [576, 134] on div "Your registered works No works submitted Register Works" at bounding box center [647, 185] width 165 height 107
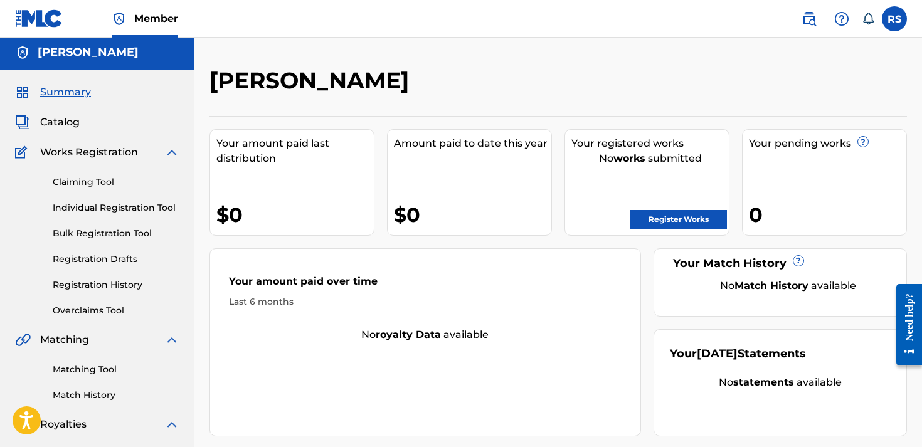
scroll to position [2, 0]
click at [49, 117] on span "Catalog" at bounding box center [60, 122] width 40 height 15
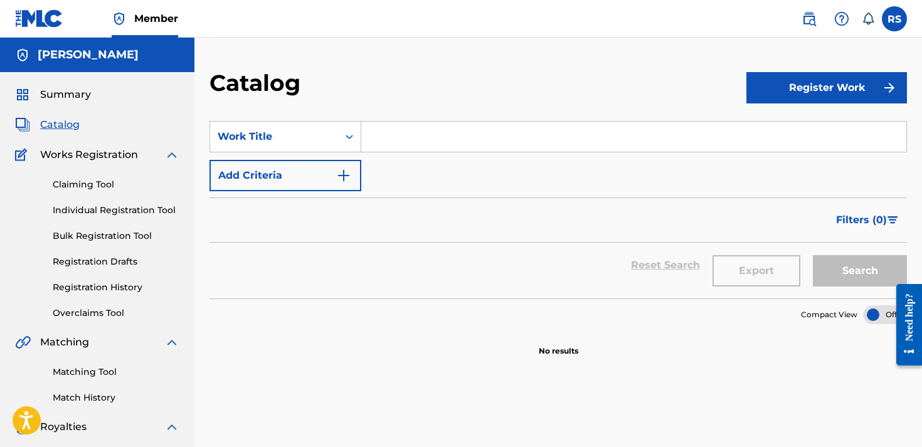
click at [75, 400] on link "Match History" at bounding box center [116, 397] width 127 height 13
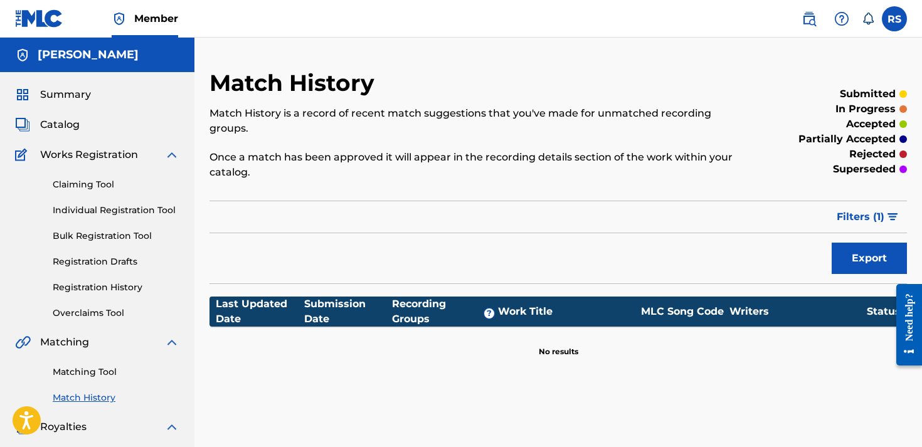
click at [94, 378] on link "Matching Tool" at bounding box center [116, 372] width 127 height 13
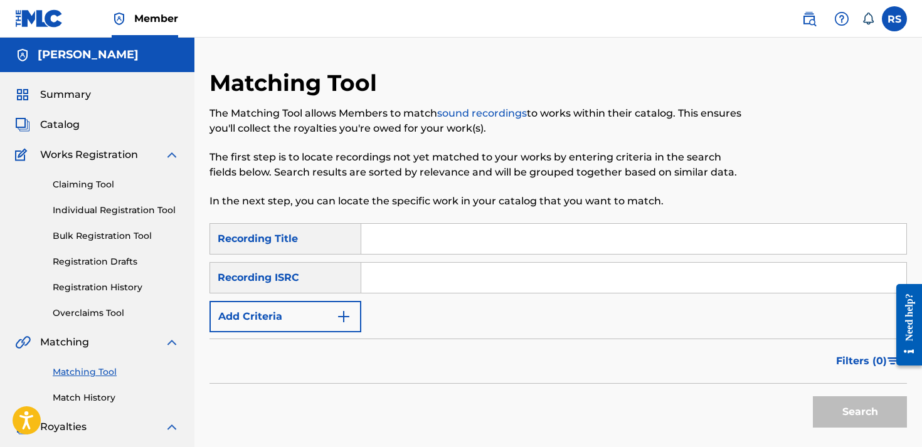
click at [208, 440] on div "Matching Tool The Matching Tool allows Members to match sound recordings to wor…" at bounding box center [558, 393] width 728 height 649
click at [211, 415] on div "Search" at bounding box center [559, 409] width 698 height 50
click at [82, 294] on div "Claiming Tool Individual Registration Tool Bulk Registration Tool Registration …" at bounding box center [97, 240] width 164 height 157
click at [89, 275] on div "Claiming Tool Individual Registration Tool Bulk Registration Tool Registration …" at bounding box center [97, 240] width 164 height 157
click at [85, 292] on link "Registration History" at bounding box center [116, 287] width 127 height 13
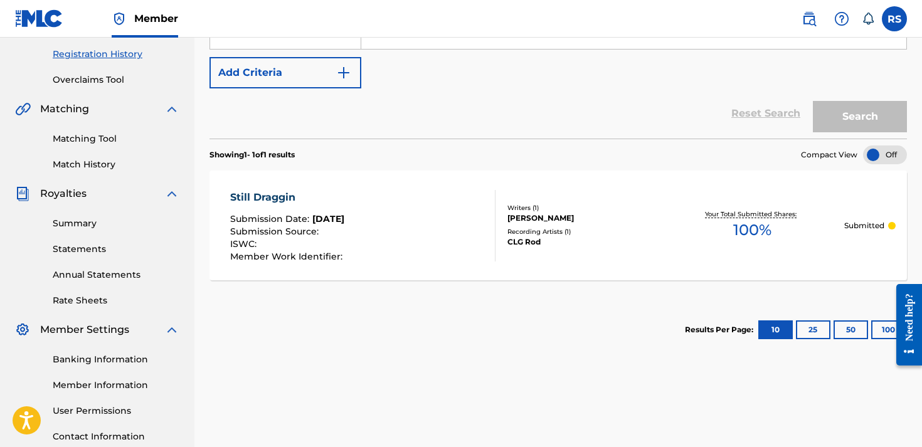
scroll to position [241, 0]
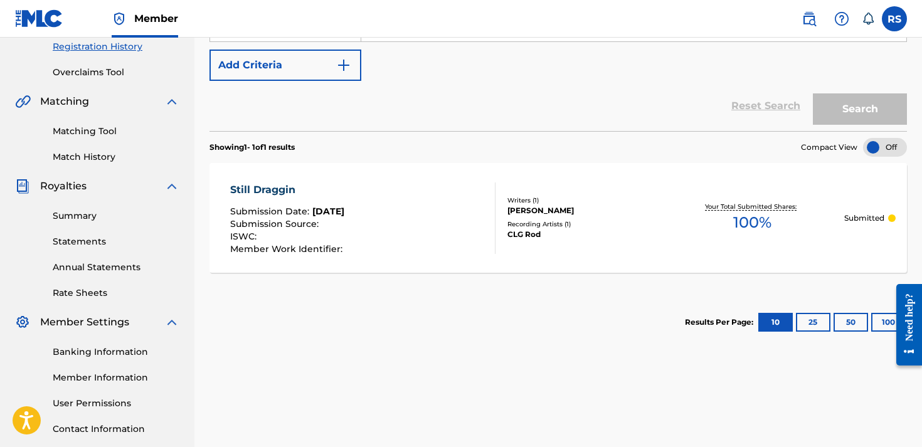
click at [403, 399] on div "Registration History Registration History is a record of new work submissions o…" at bounding box center [558, 152] width 728 height 649
